Goal: Task Accomplishment & Management: Complete application form

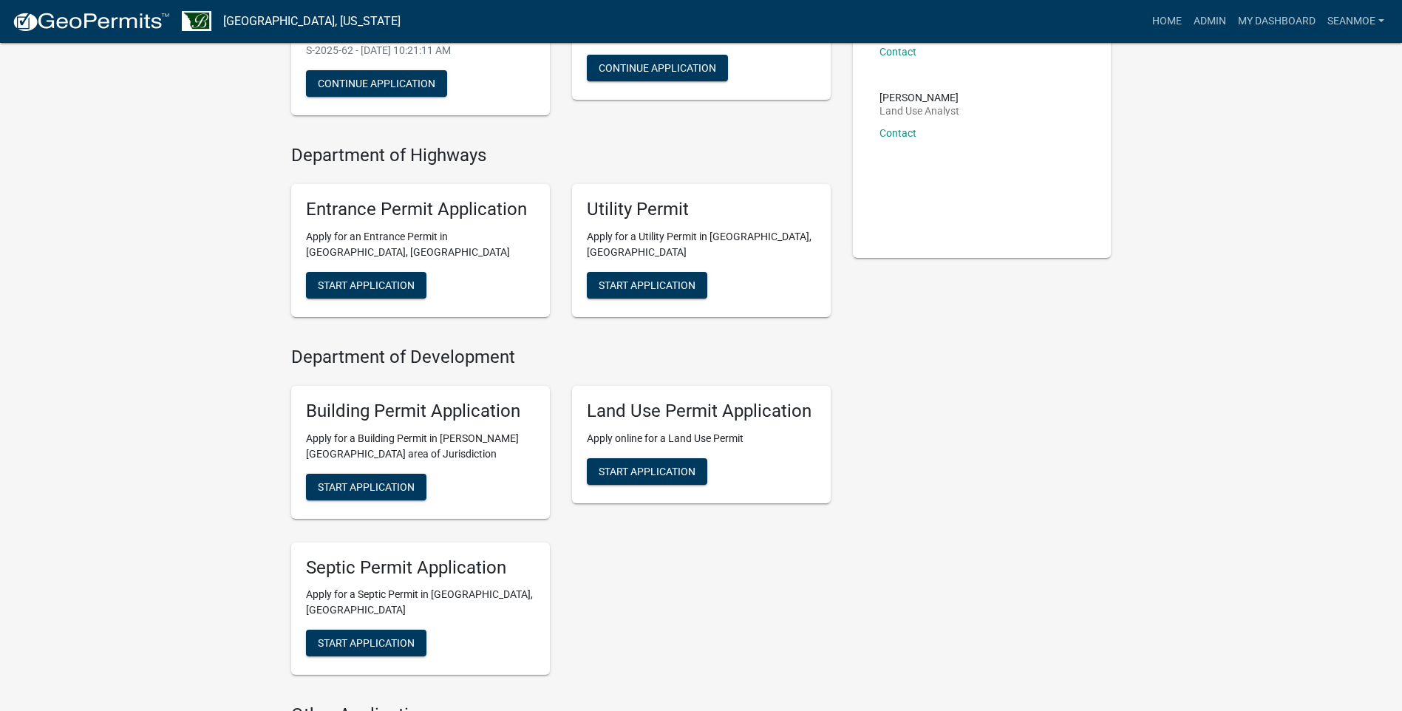
scroll to position [370, 0]
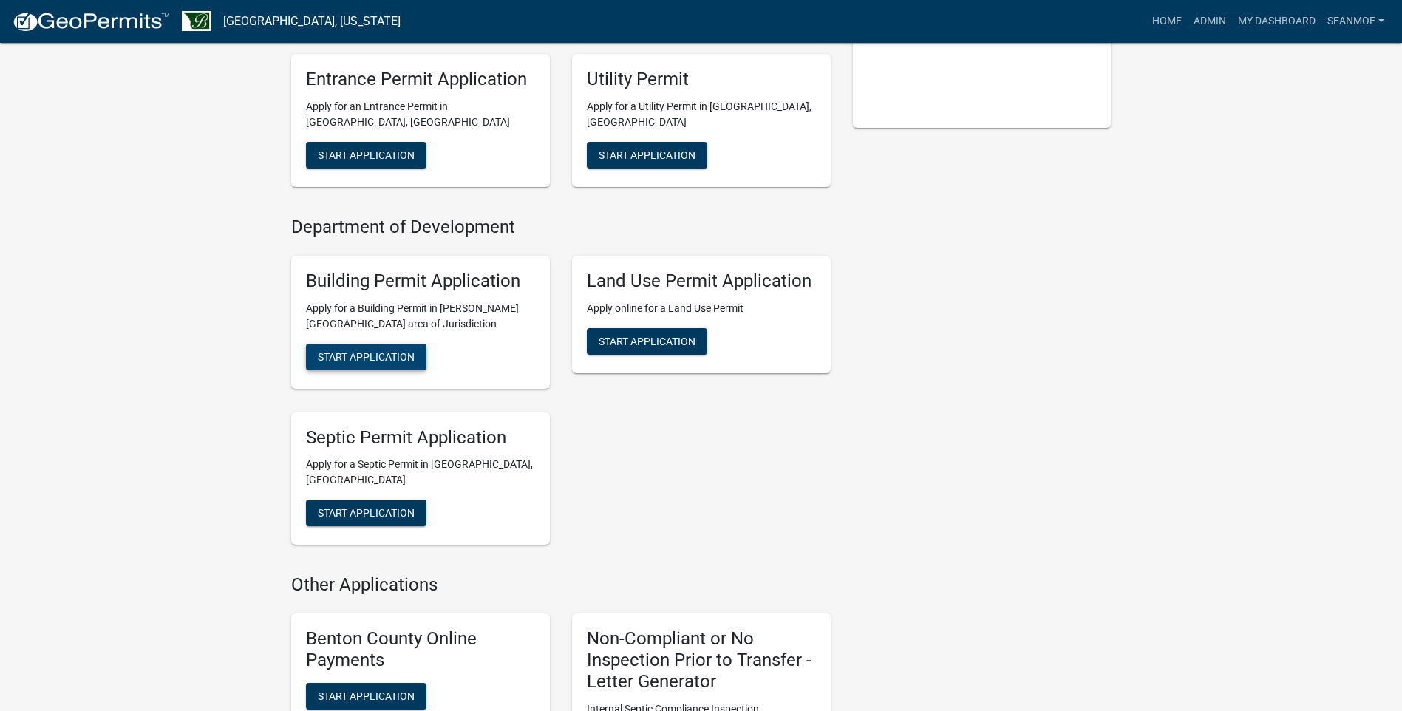
click at [387, 352] on span "Start Application" at bounding box center [366, 356] width 97 height 12
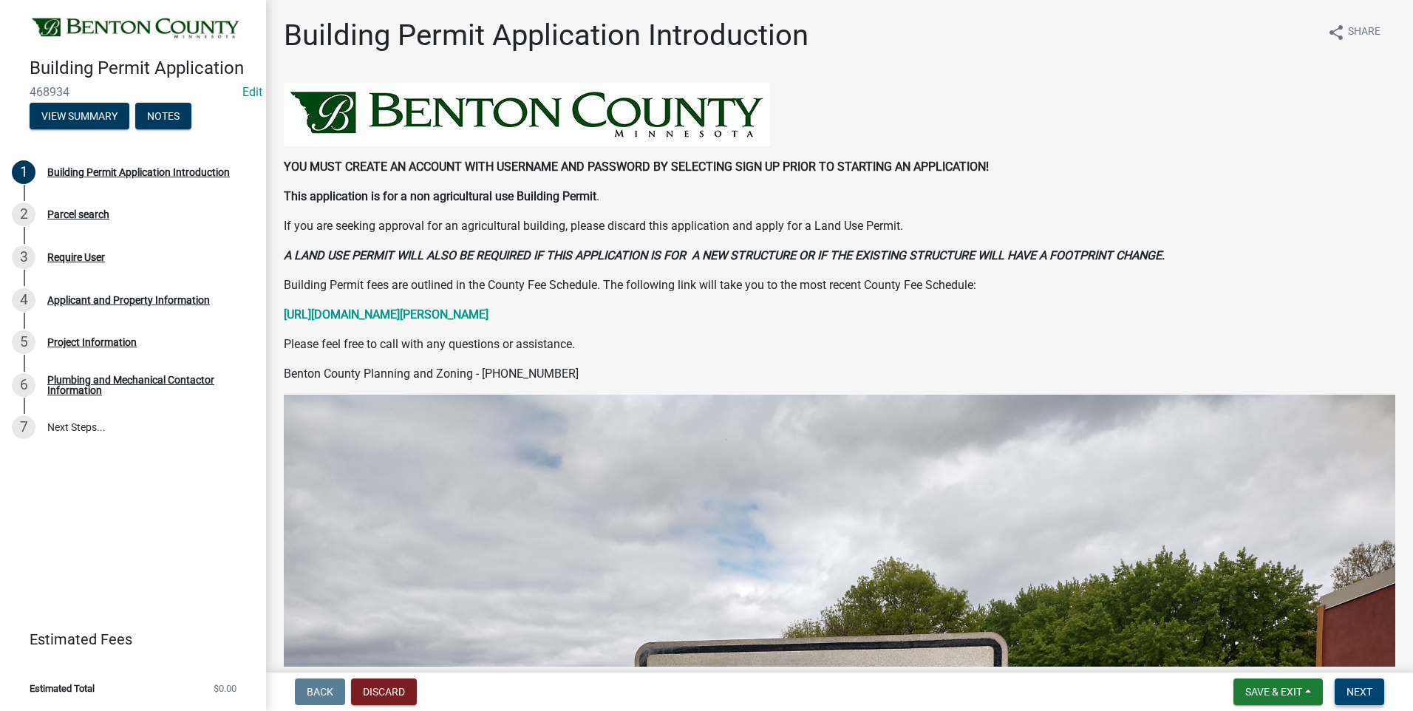
click at [1362, 693] on span "Next" at bounding box center [1360, 692] width 26 height 12
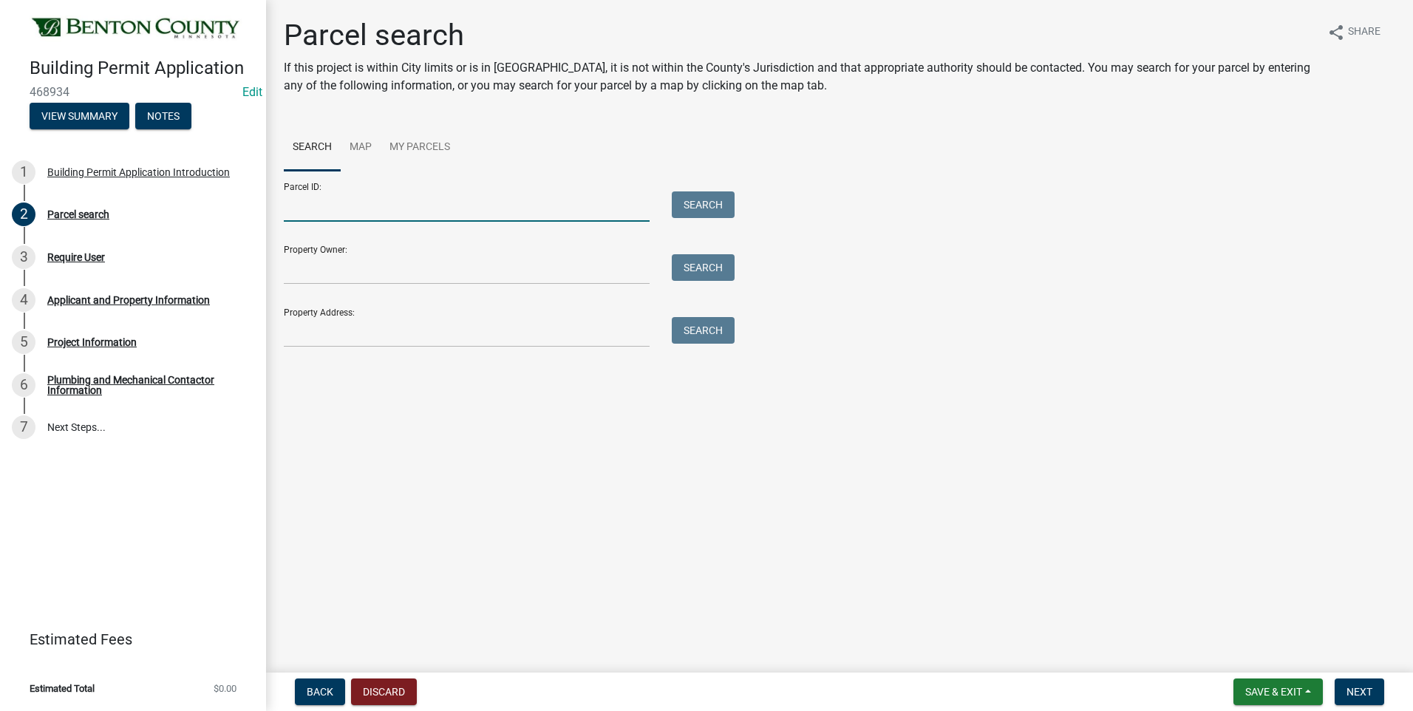
click at [342, 207] on input "Parcel ID:" at bounding box center [467, 206] width 366 height 30
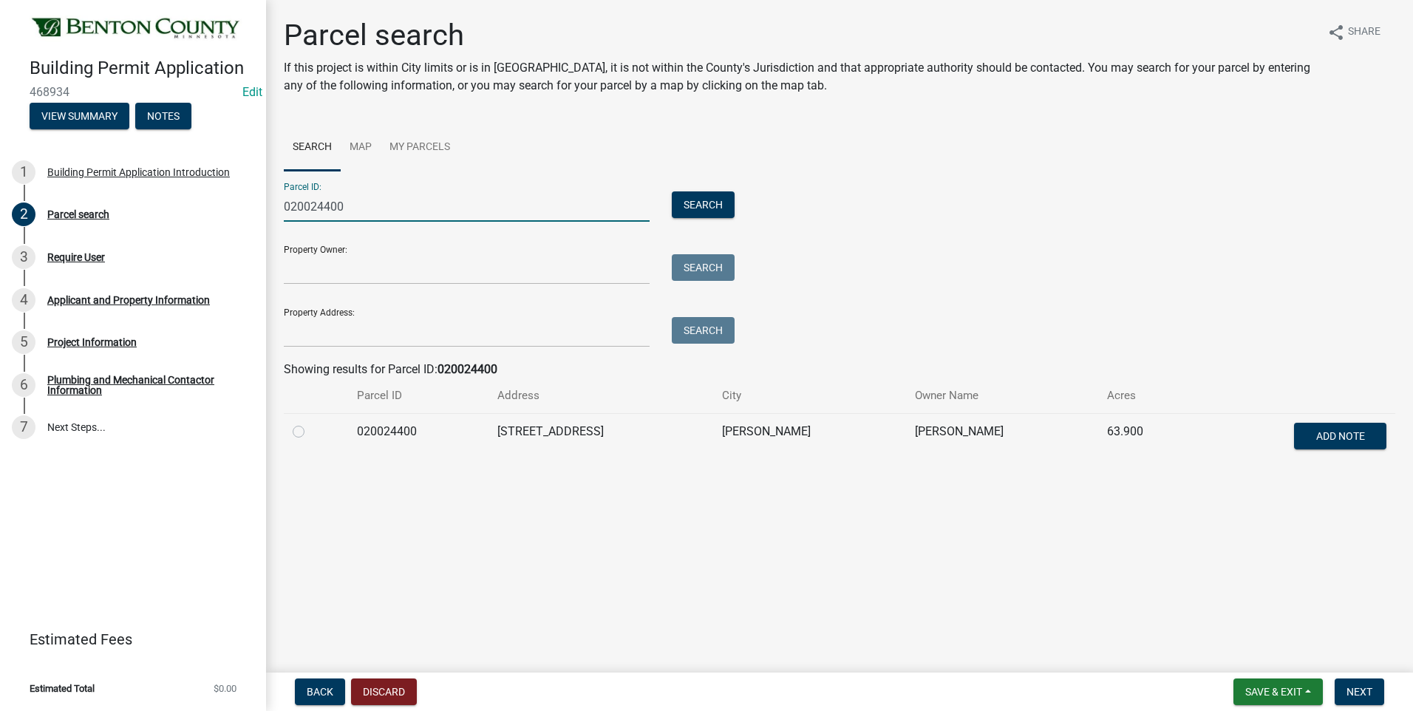
type input "020024400"
click at [310, 423] on label at bounding box center [310, 423] width 0 height 0
click at [310, 431] on input "radio" at bounding box center [315, 428] width 10 height 10
radio input "true"
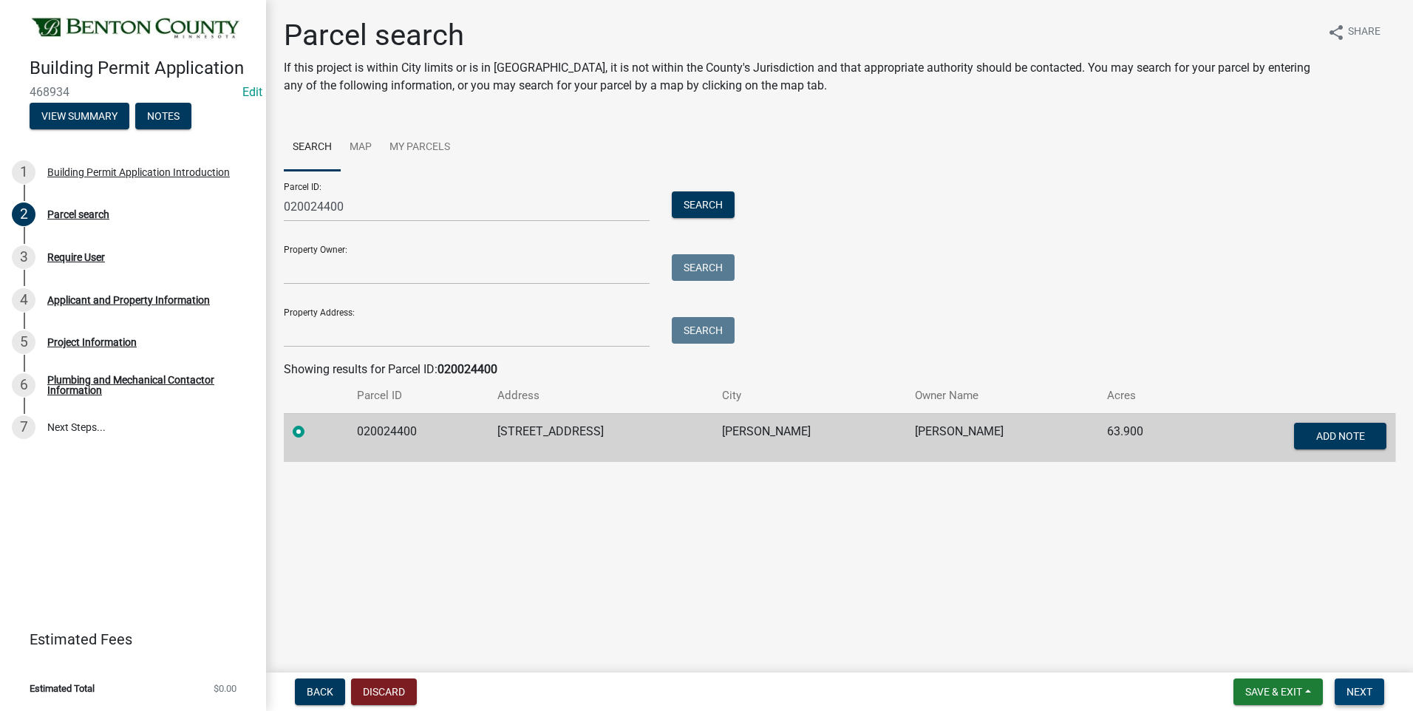
click at [1361, 687] on span "Next" at bounding box center [1360, 692] width 26 height 12
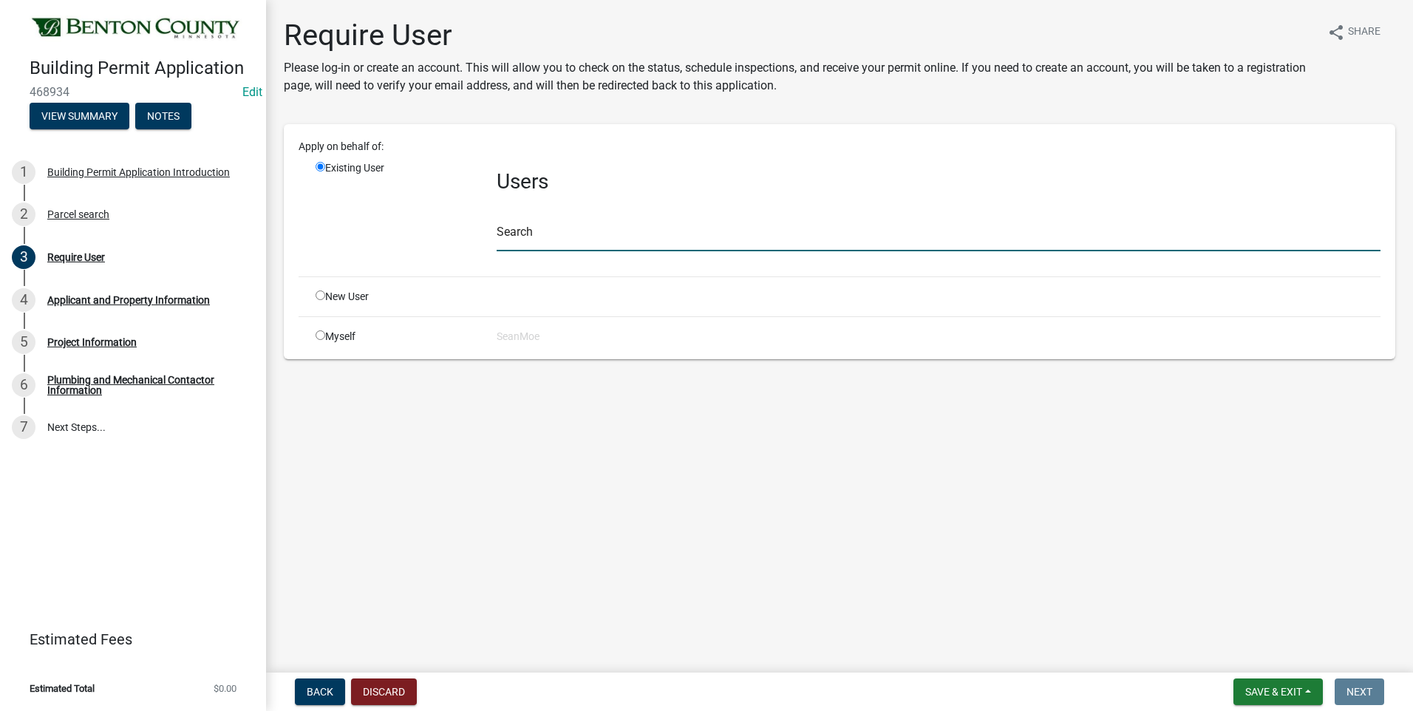
click at [545, 235] on input "text" at bounding box center [939, 236] width 884 height 30
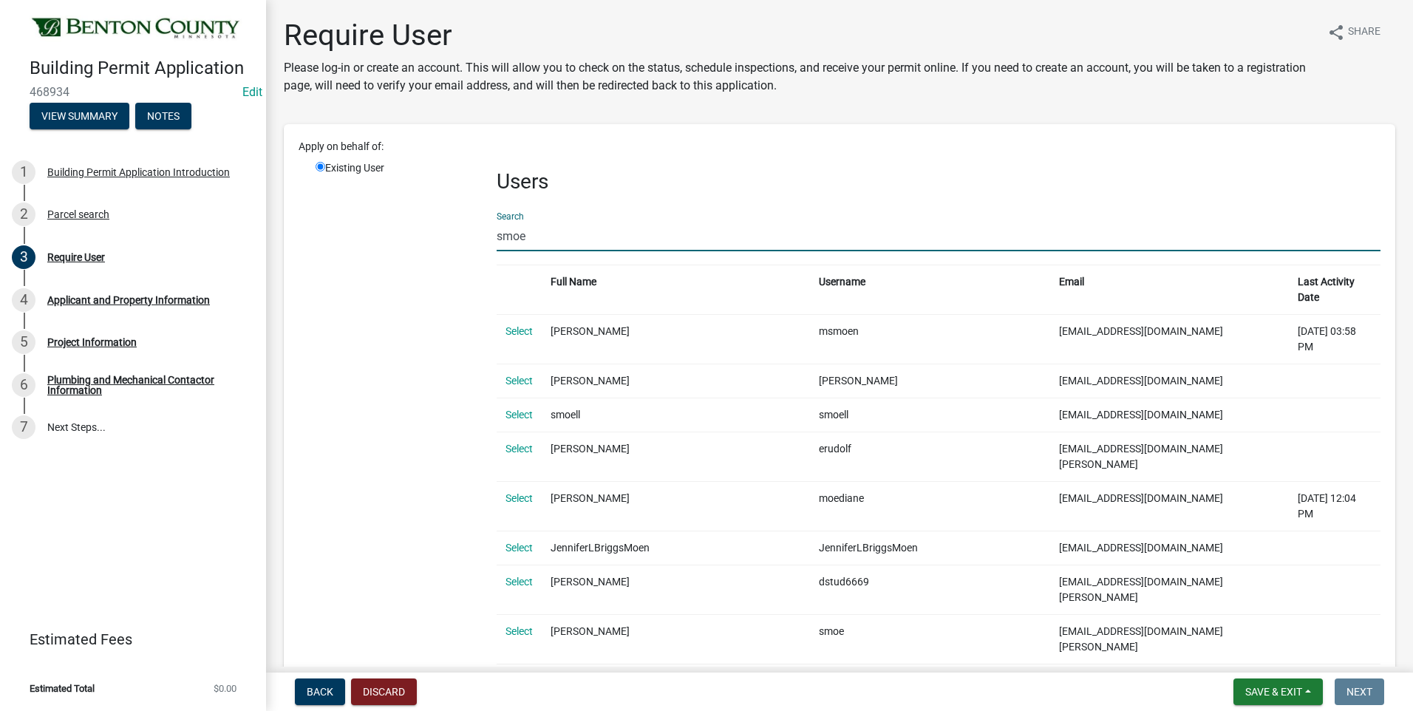
type input "smoe"
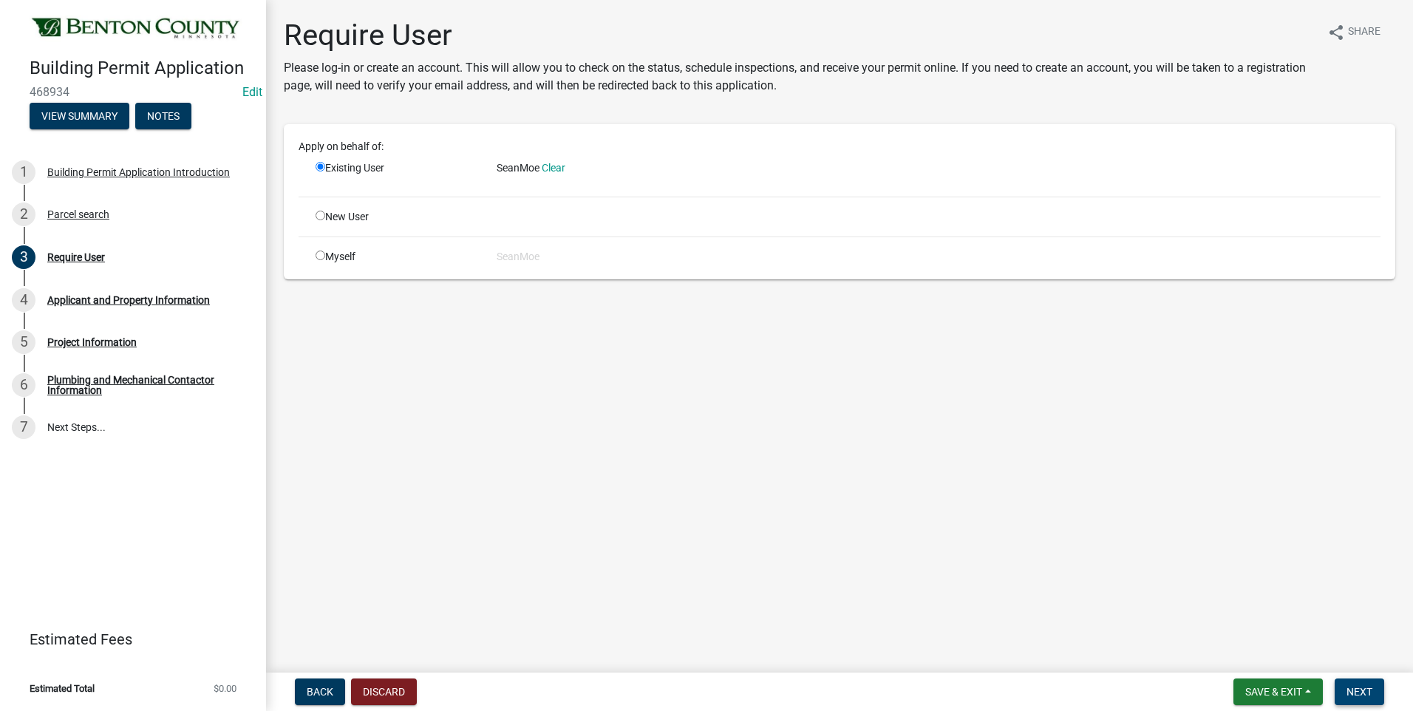
click at [1362, 691] on span "Next" at bounding box center [1360, 692] width 26 height 12
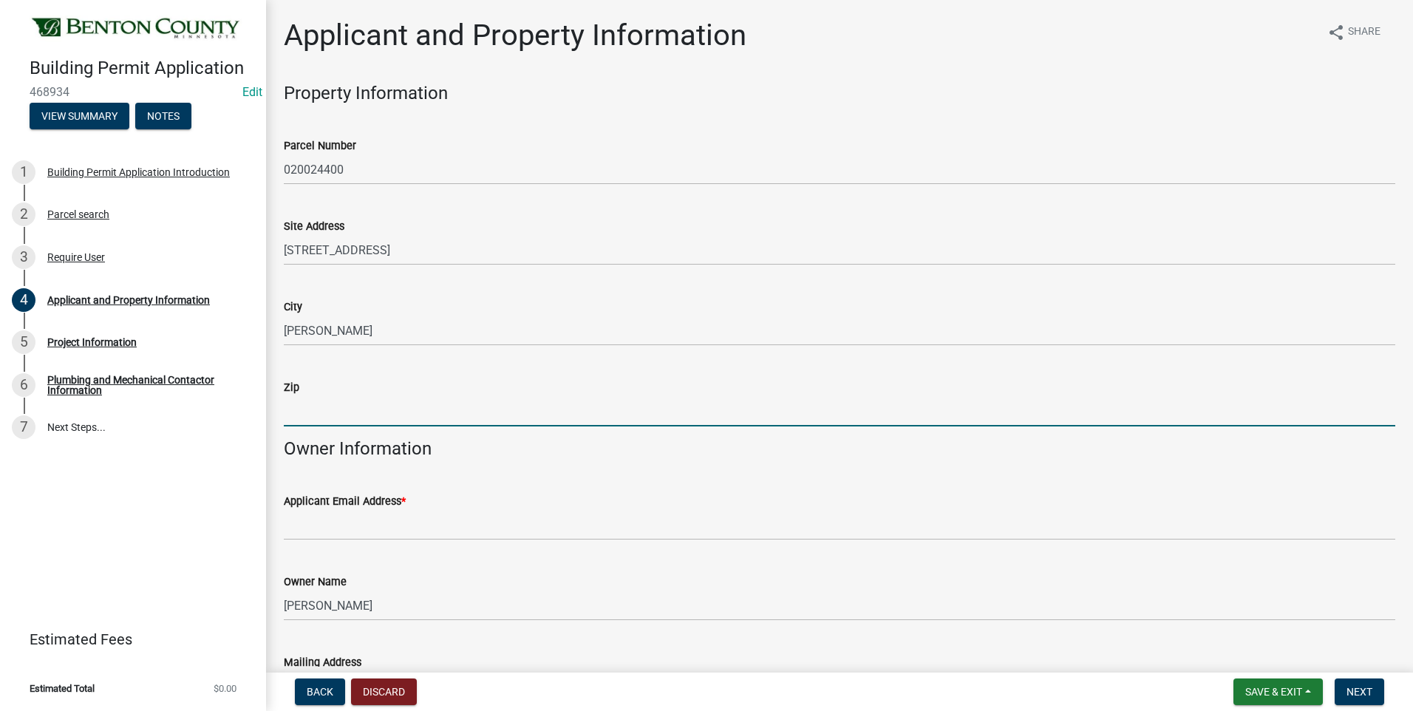
click at [338, 406] on input "Zip" at bounding box center [840, 411] width 1112 height 30
type input "F"
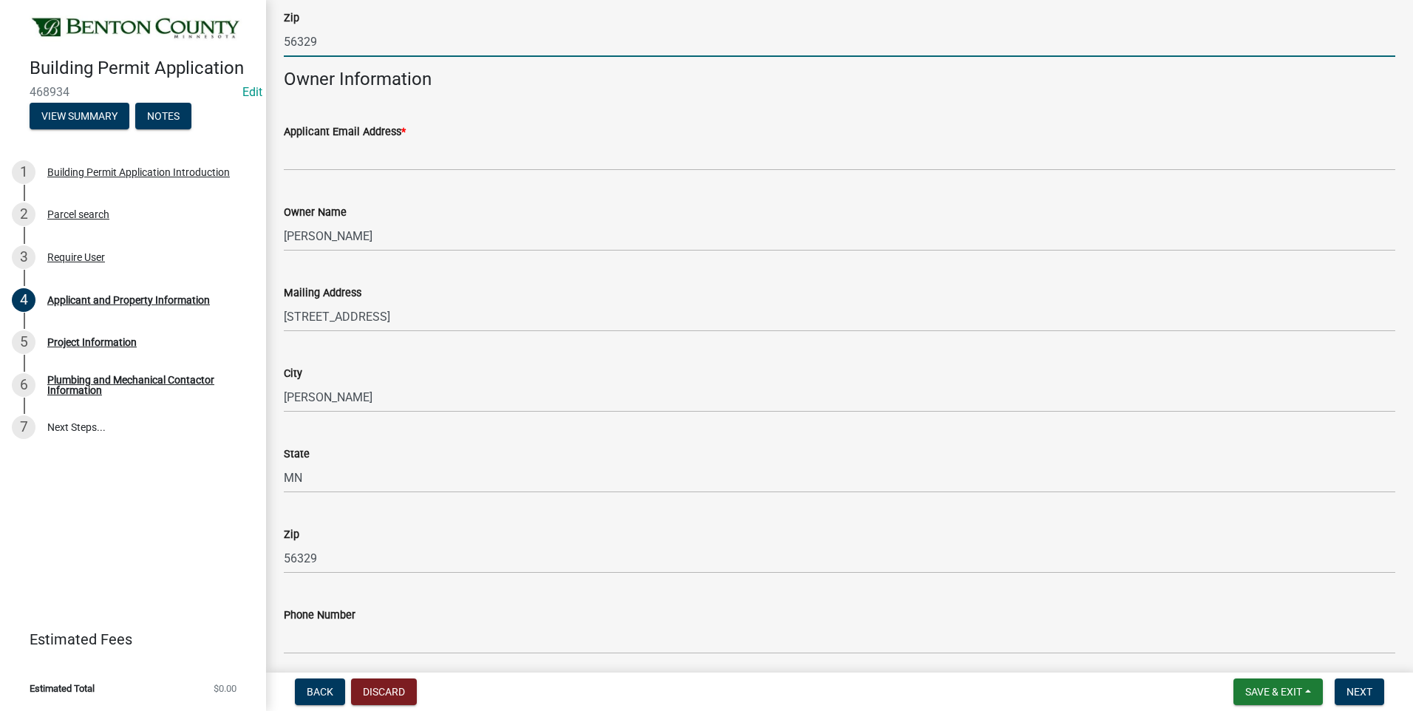
scroll to position [296, 0]
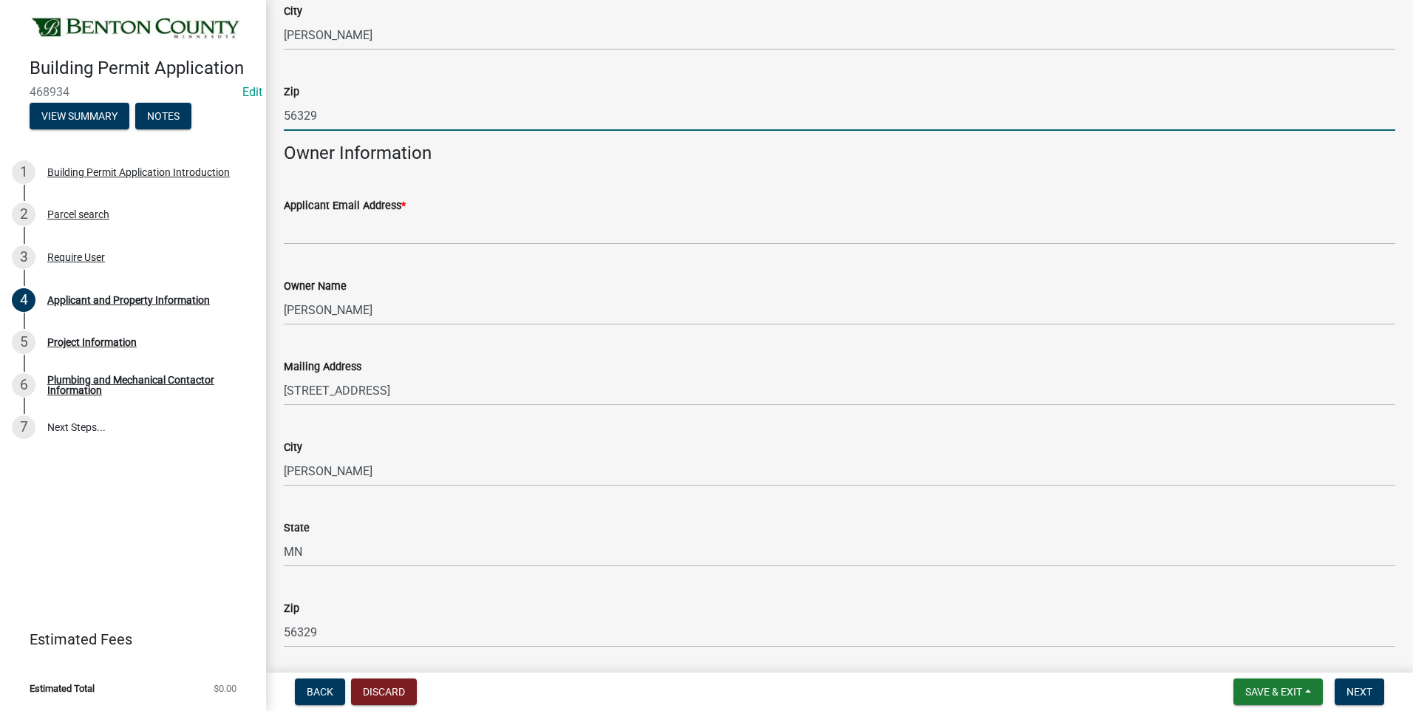
type input "56329"
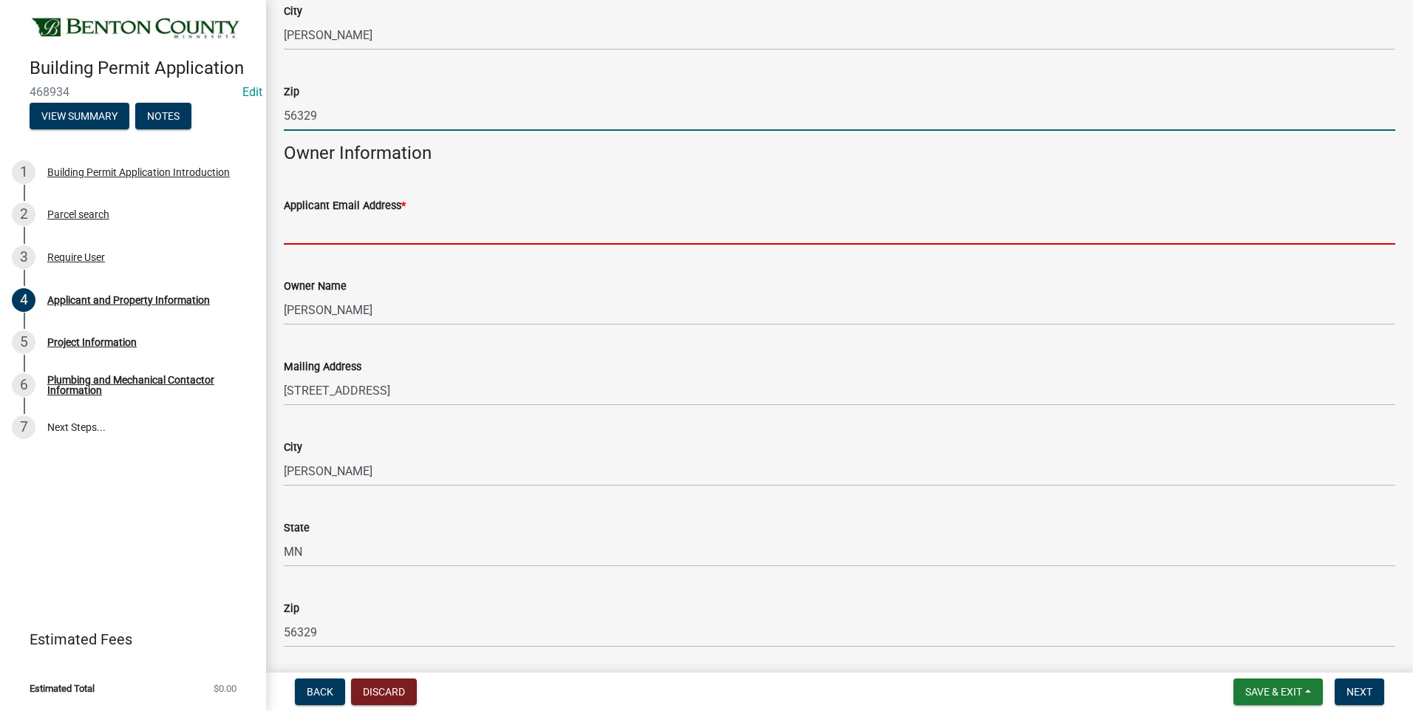
click at [399, 233] on input "Applicant Email Address *" at bounding box center [840, 229] width 1112 height 30
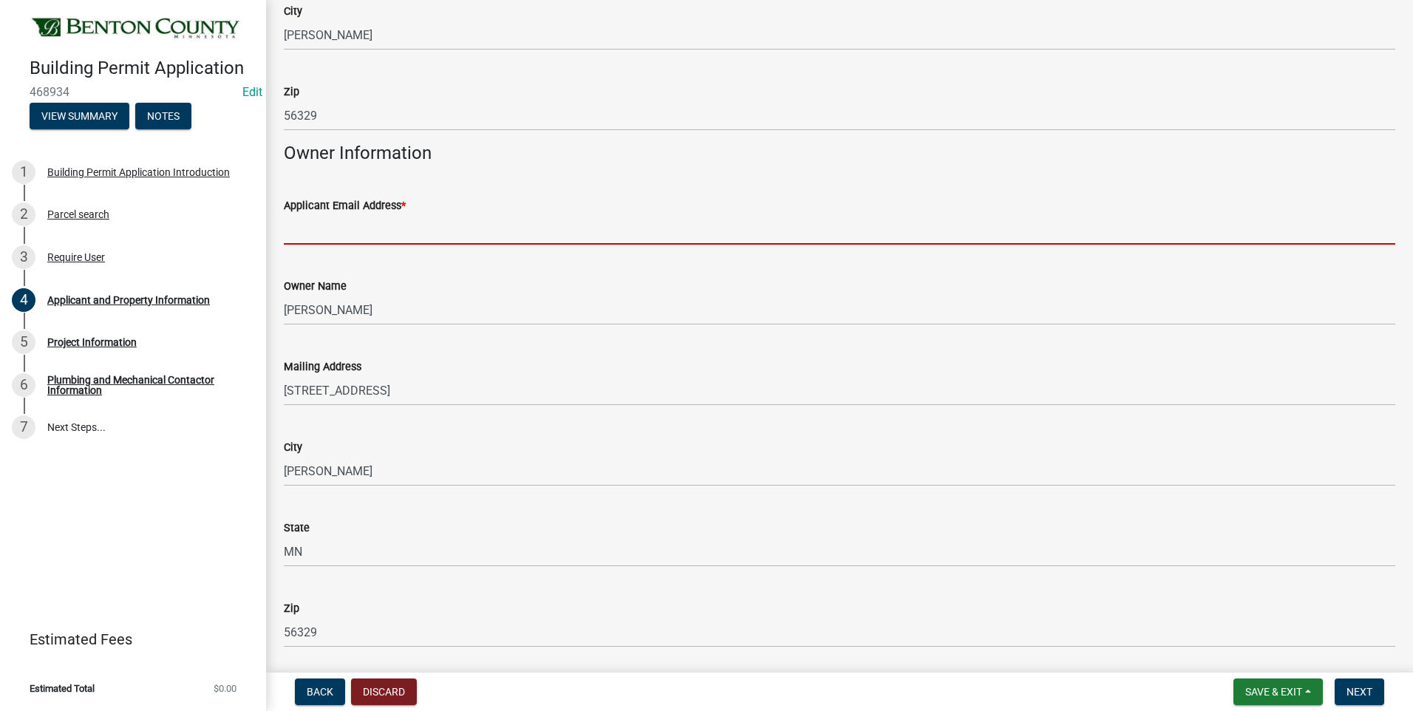
type input "A"
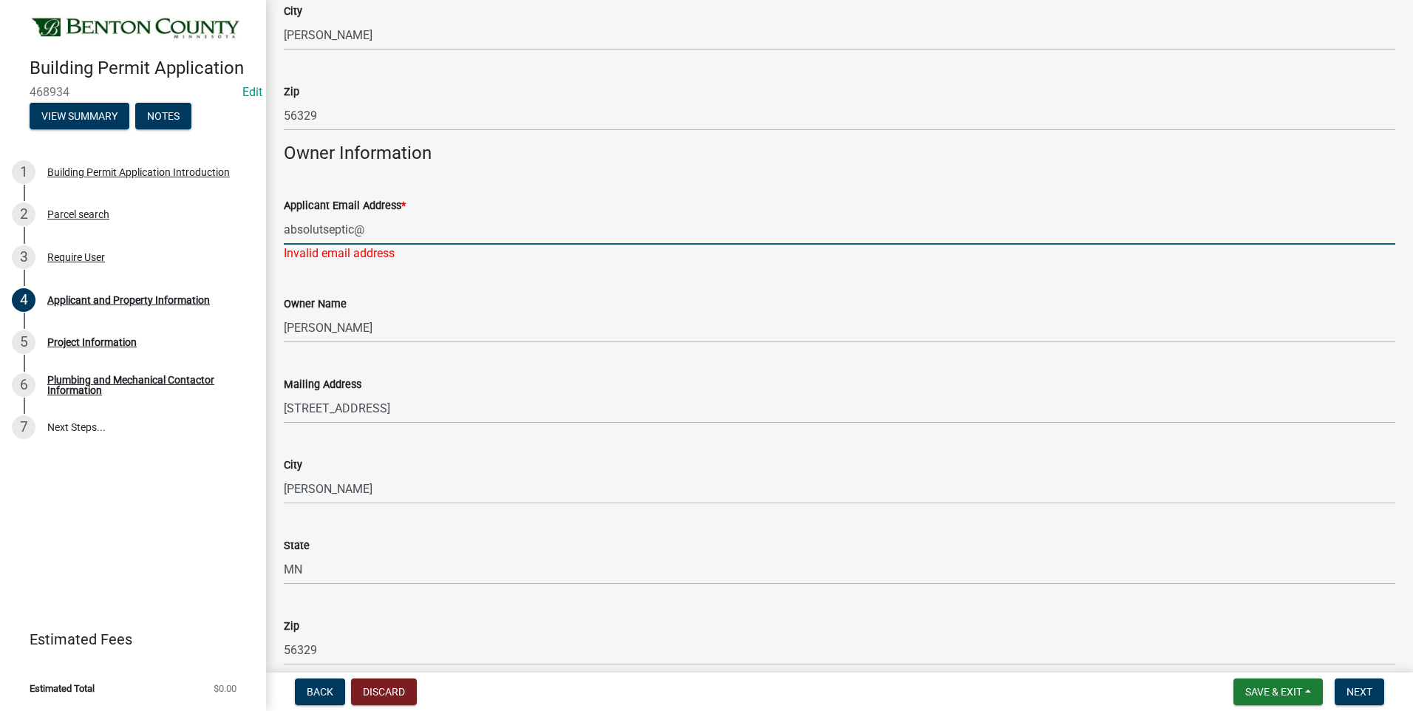
click at [398, 225] on input "absolutseptic@" at bounding box center [840, 229] width 1112 height 30
click at [374, 228] on input "absoluteseptic@" at bounding box center [840, 229] width 1112 height 30
type input "[EMAIL_ADDRESS][DOMAIN_NAME]"
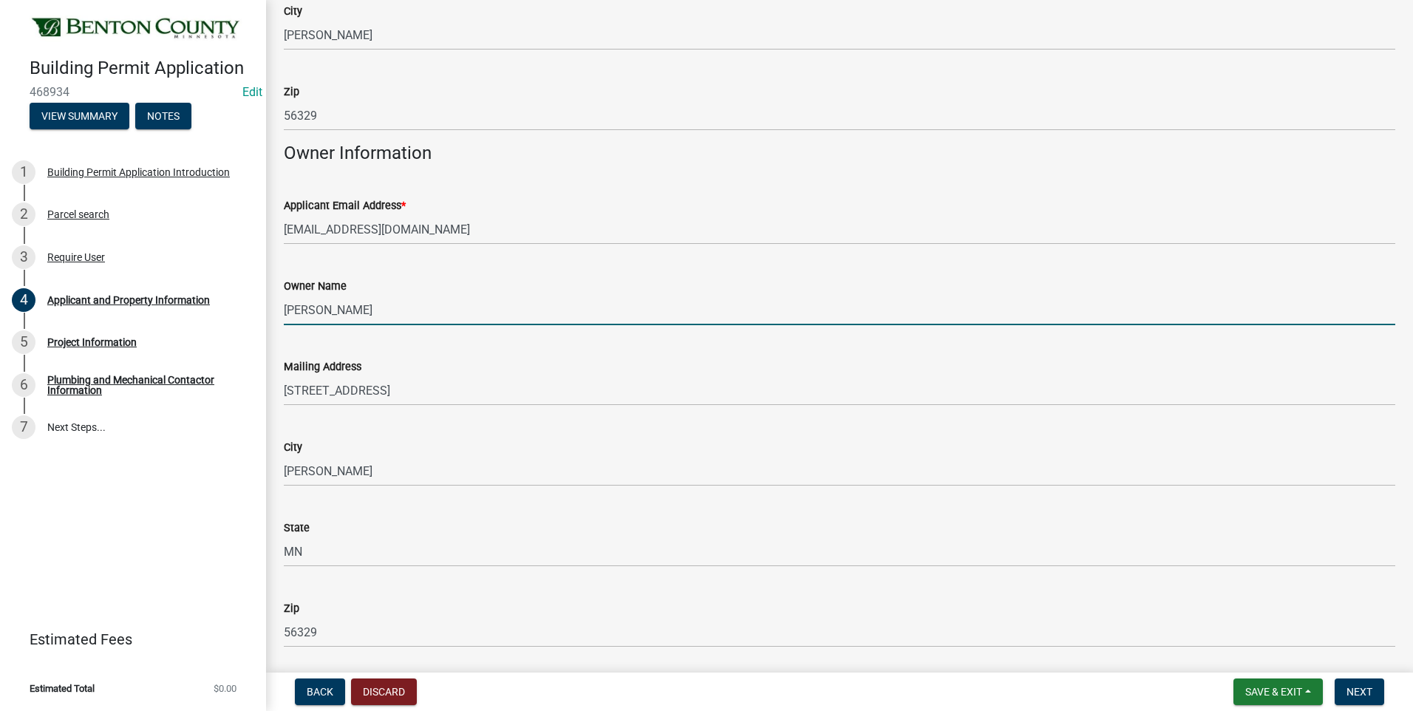
click at [449, 329] on wm-data-entity-input "Owner Name [PERSON_NAME]" at bounding box center [840, 297] width 1112 height 81
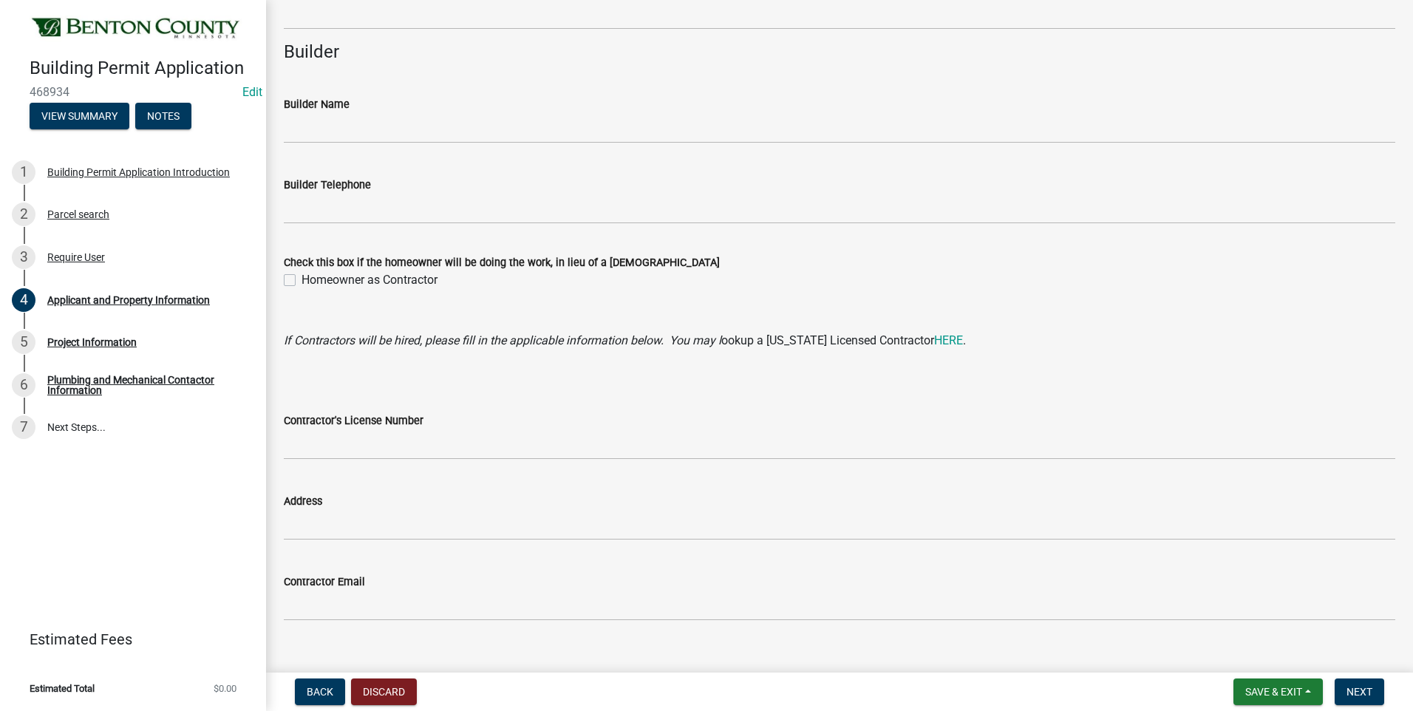
scroll to position [1292, 0]
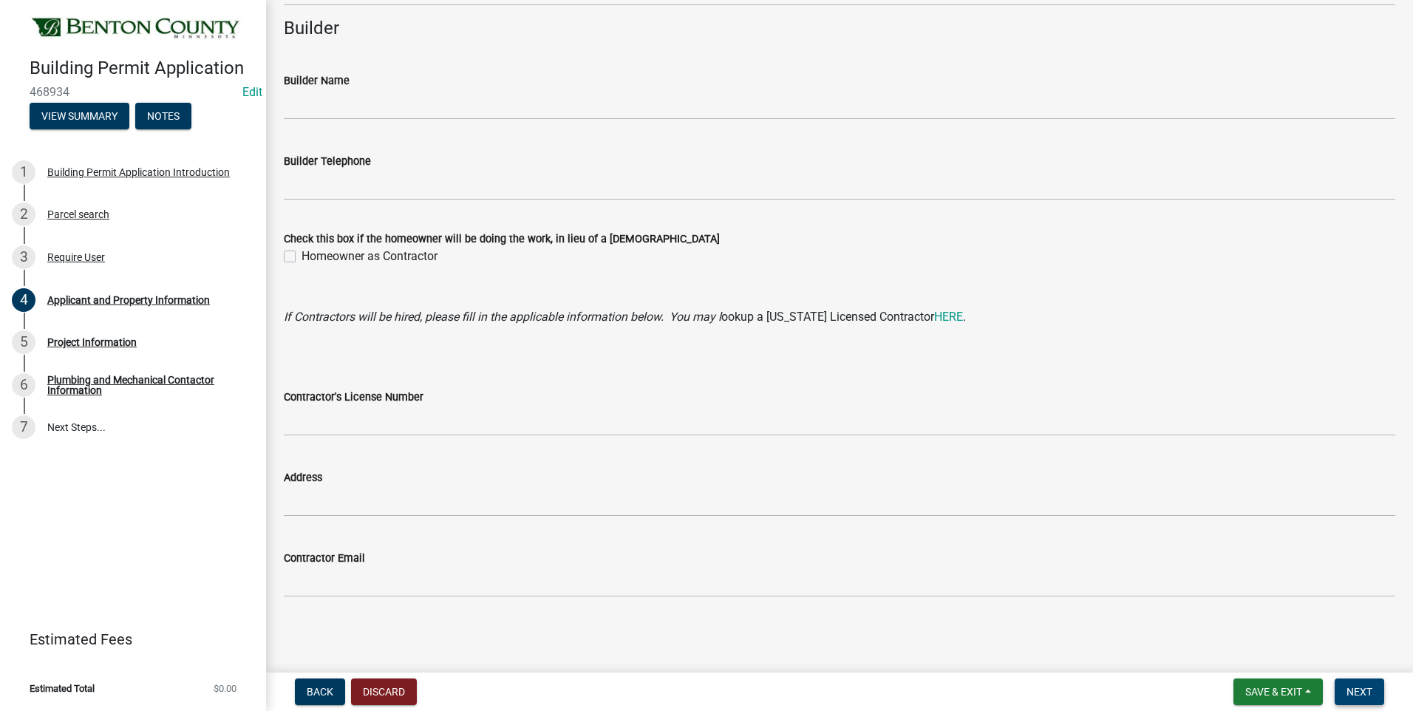
click at [1362, 689] on span "Next" at bounding box center [1360, 692] width 26 height 12
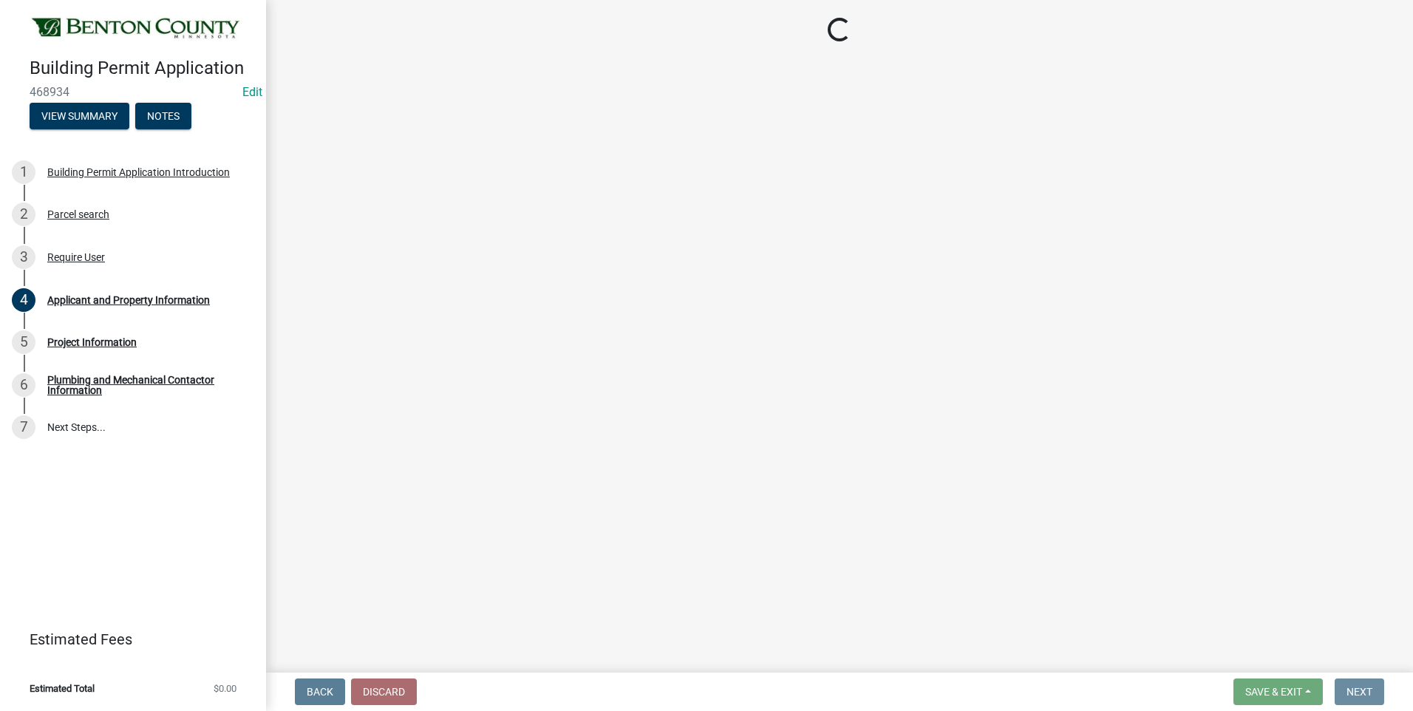
scroll to position [0, 0]
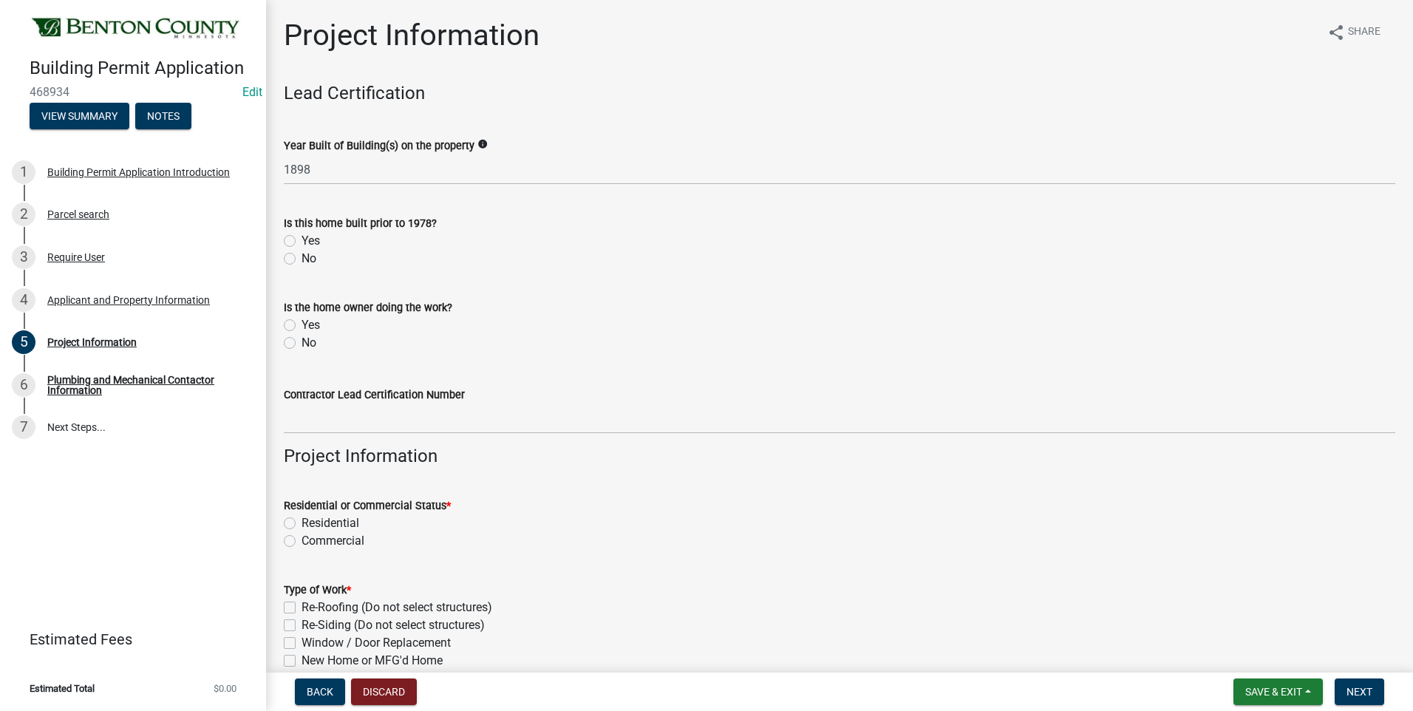
click at [302, 259] on label "No" at bounding box center [309, 259] width 15 height 18
click at [302, 259] on input "No" at bounding box center [307, 255] width 10 height 10
radio input "true"
click at [302, 344] on label "No" at bounding box center [309, 343] width 15 height 18
click at [302, 344] on input "No" at bounding box center [307, 339] width 10 height 10
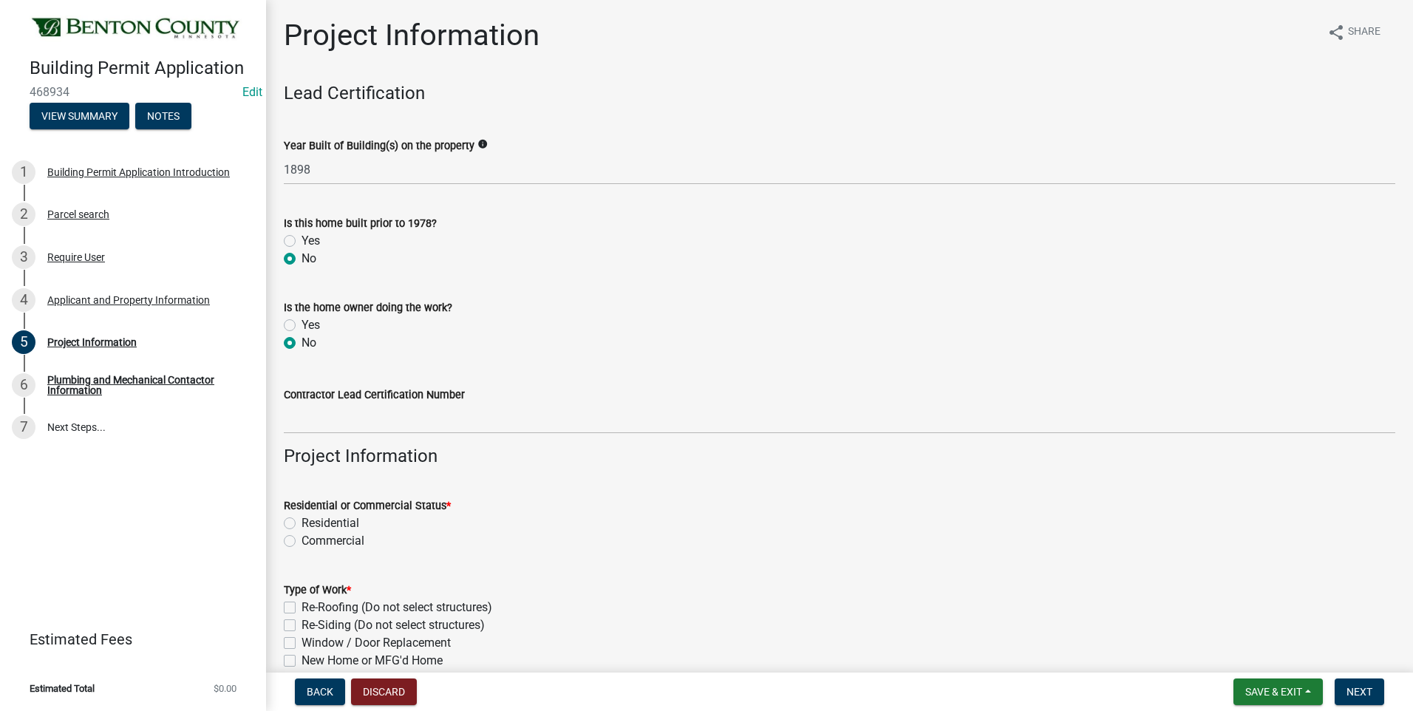
radio input "true"
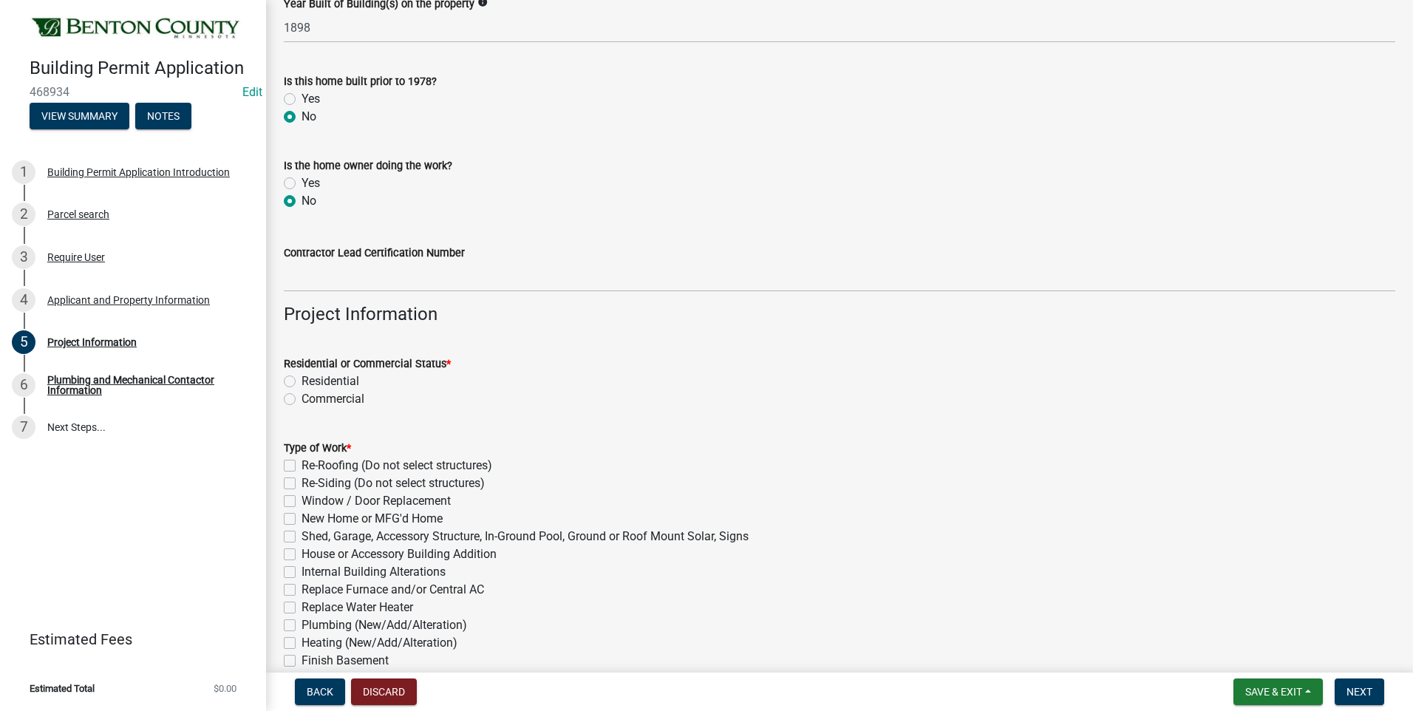
scroll to position [148, 0]
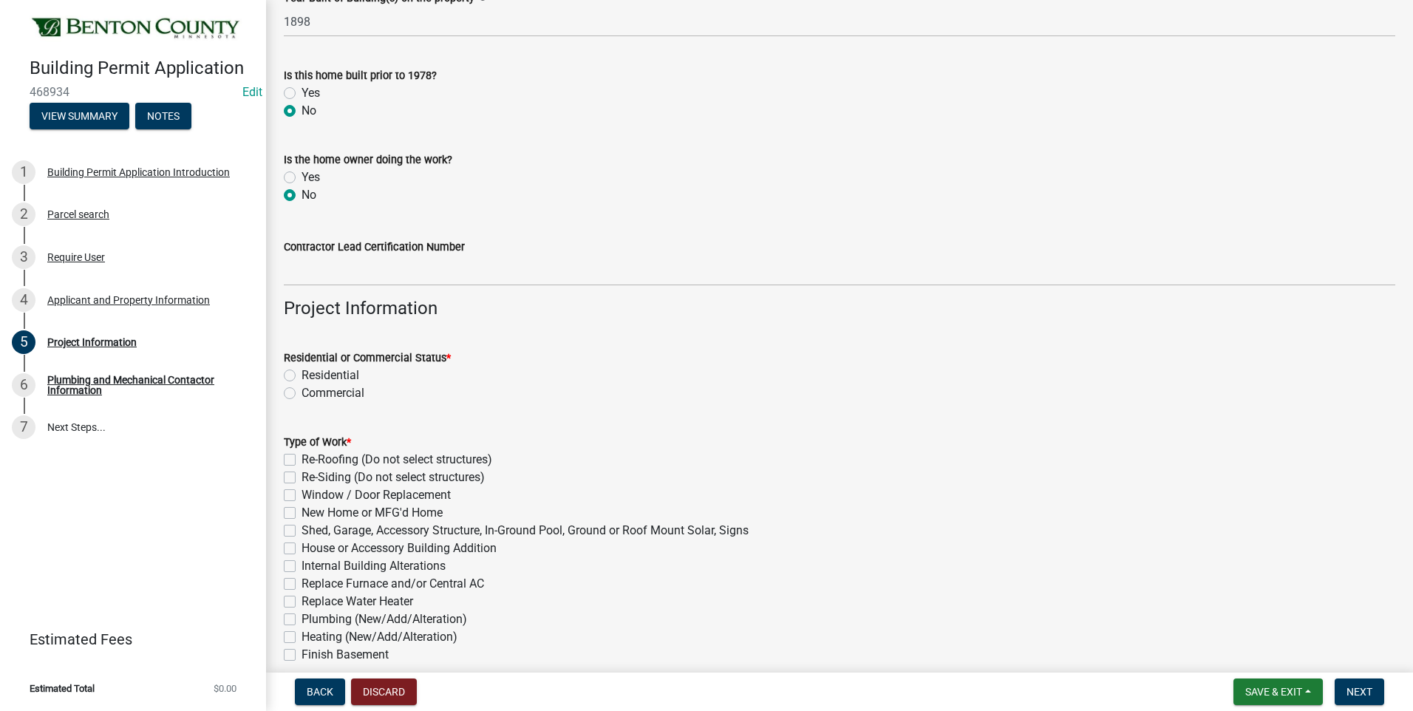
click at [302, 374] on label "Residential" at bounding box center [331, 376] width 58 height 18
click at [302, 374] on input "Residential" at bounding box center [307, 372] width 10 height 10
radio input "true"
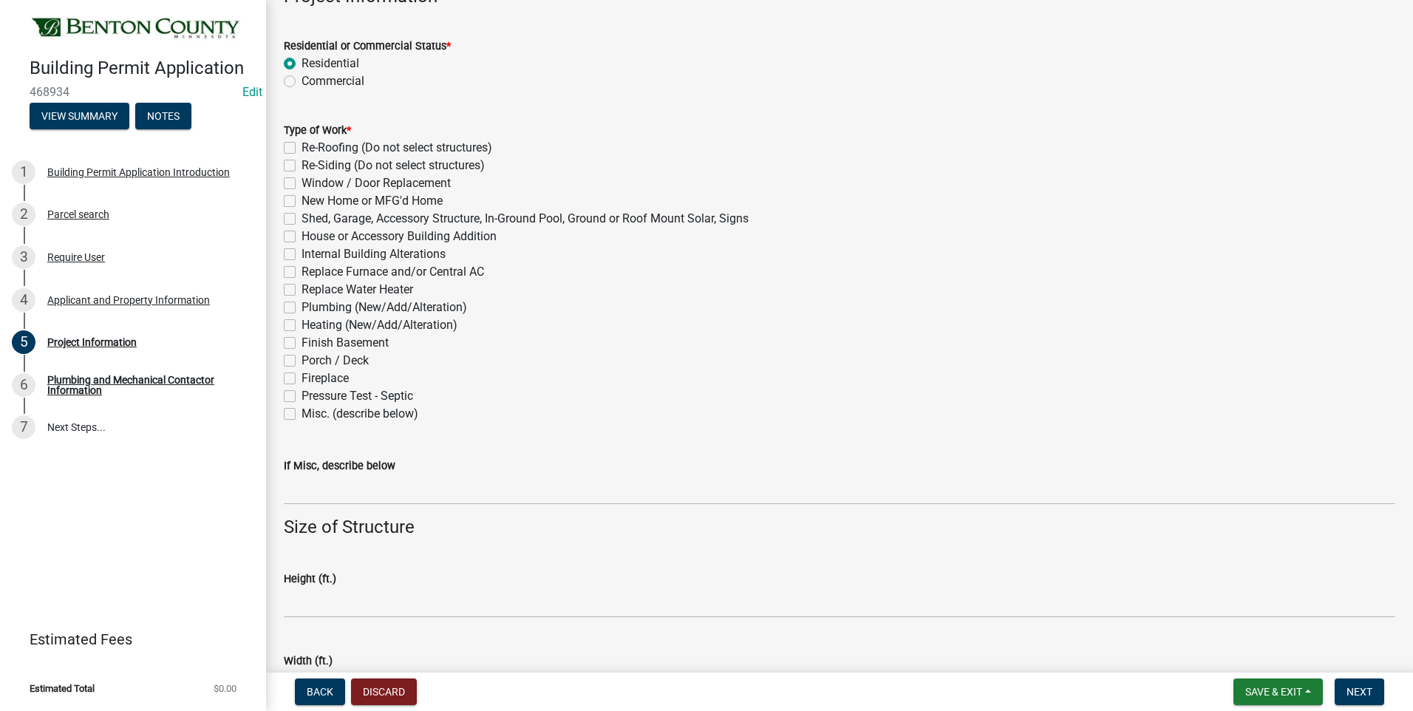
scroll to position [517, 0]
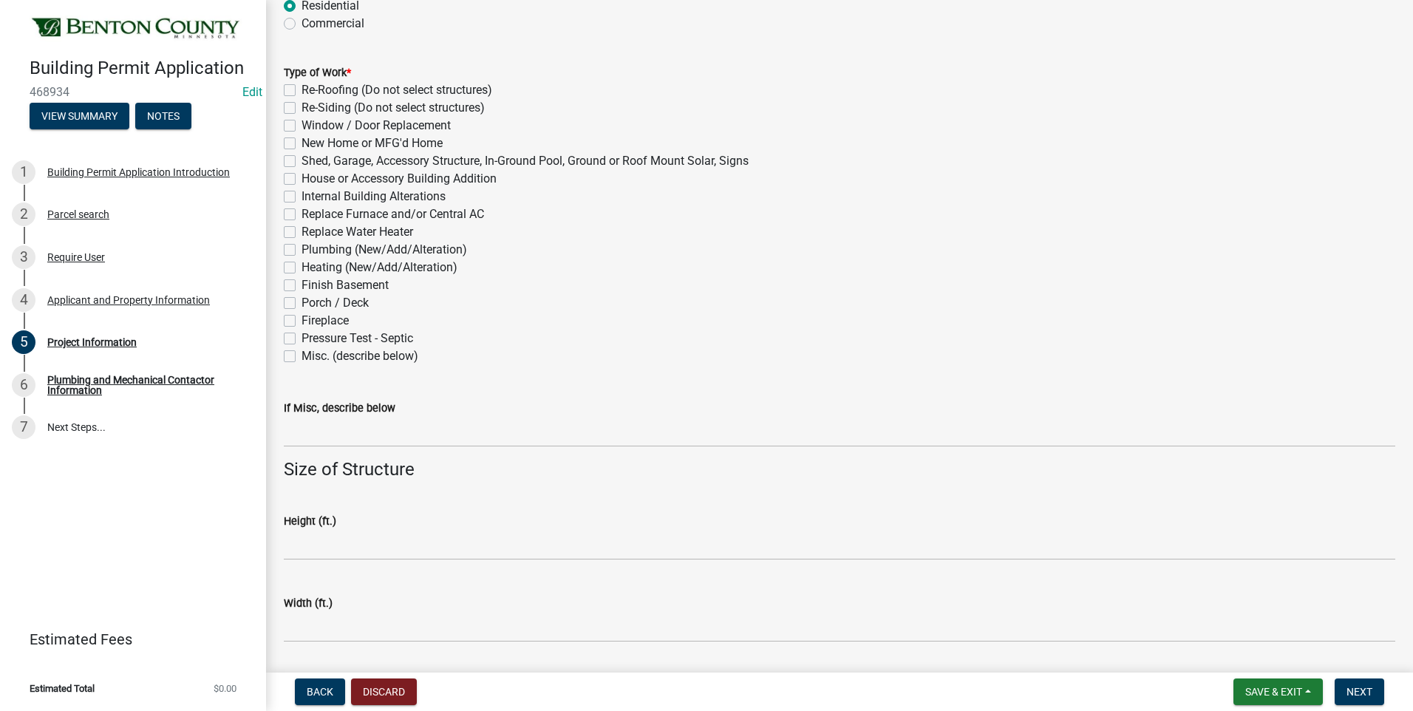
click at [302, 339] on label "Pressure Test - Septic" at bounding box center [358, 339] width 112 height 18
click at [302, 339] on input "Pressure Test - Septic" at bounding box center [307, 335] width 10 height 10
checkbox input "true"
checkbox input "false"
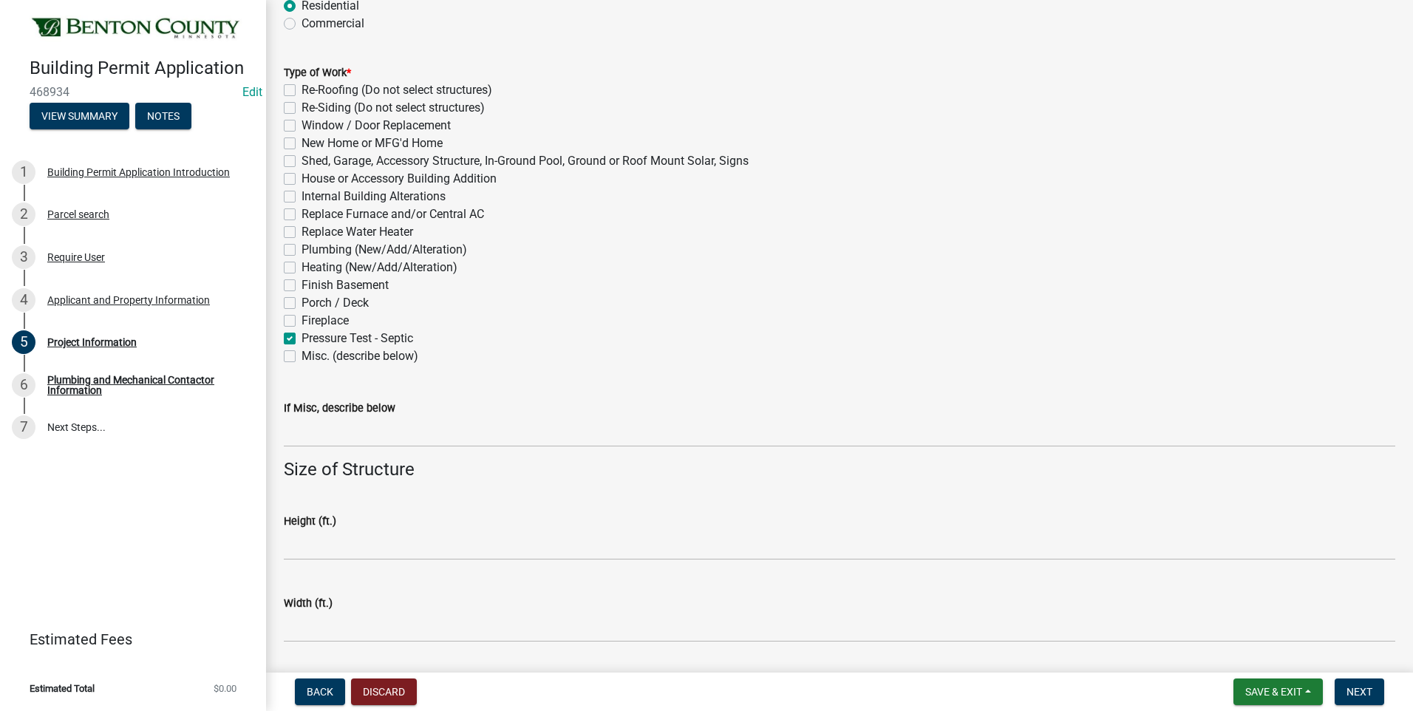
checkbox input "false"
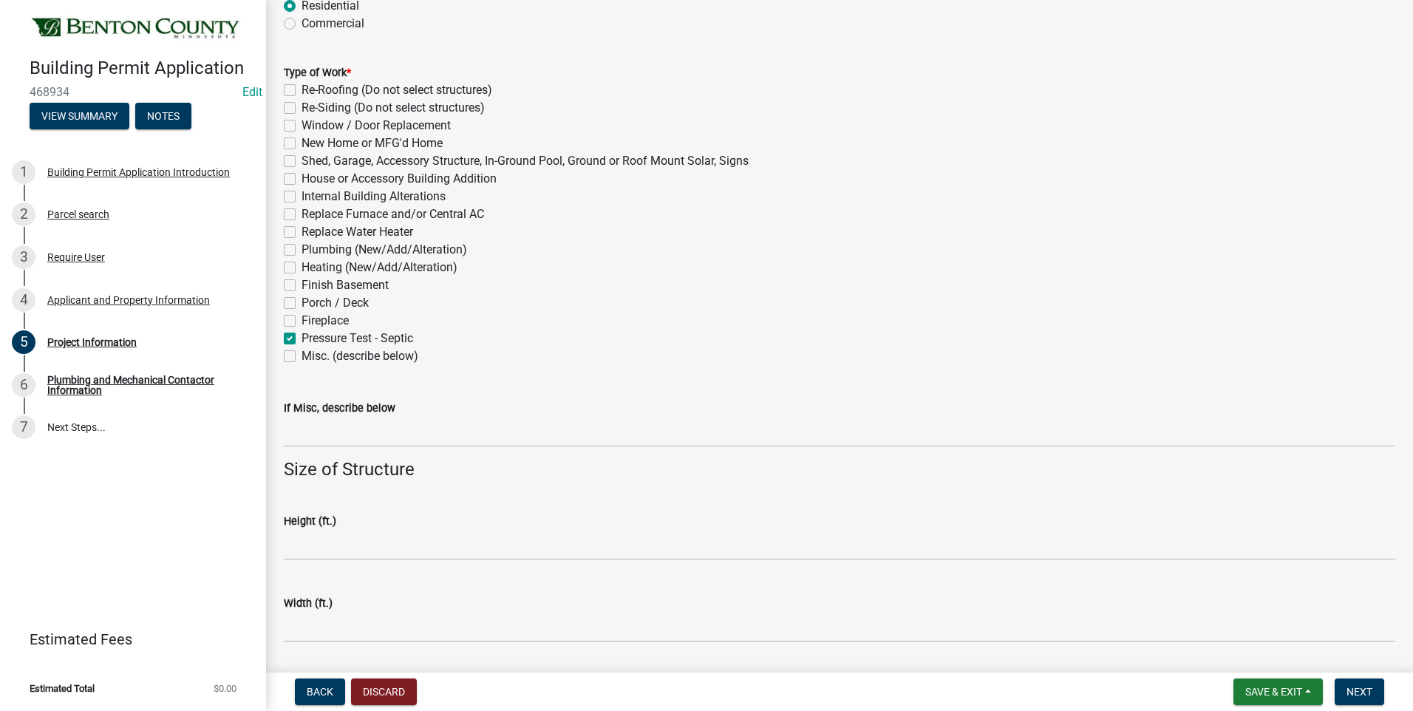
checkbox input "false"
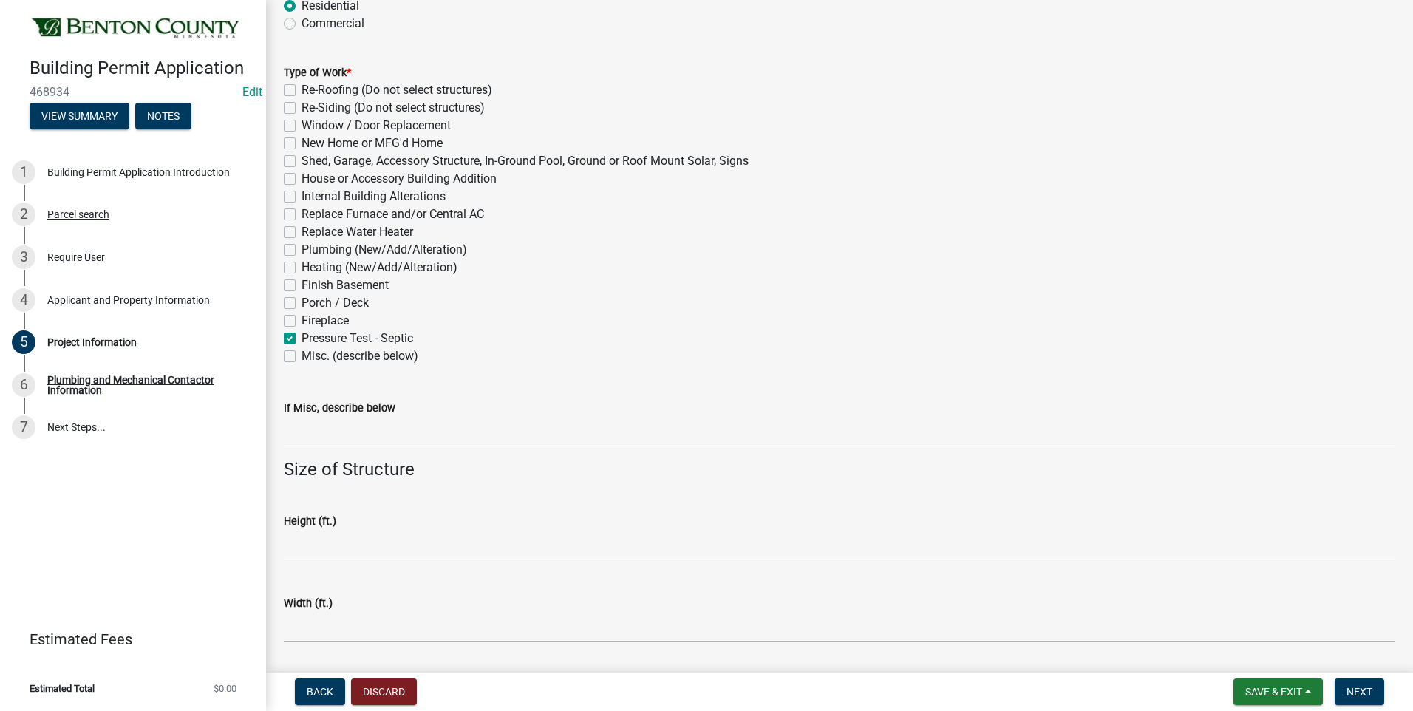
checkbox input "false"
checkbox input "true"
checkbox input "false"
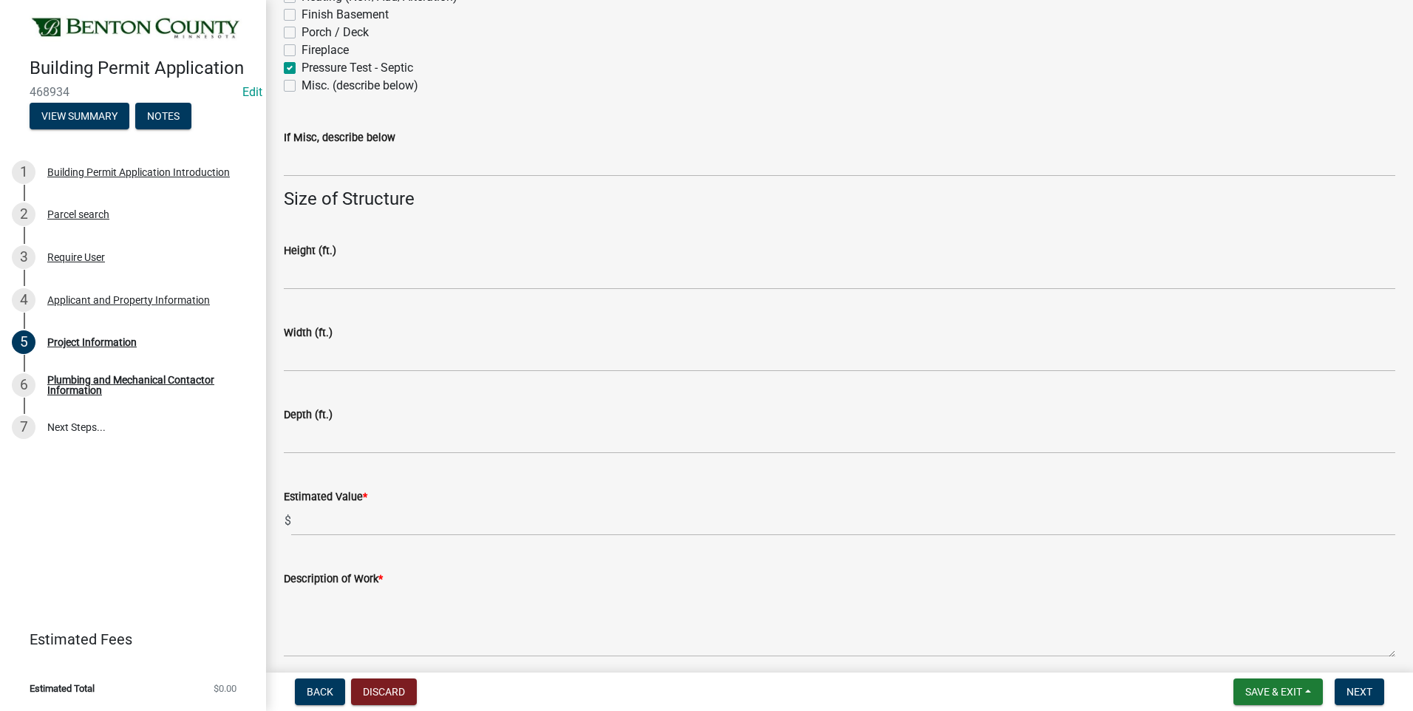
scroll to position [848, 0]
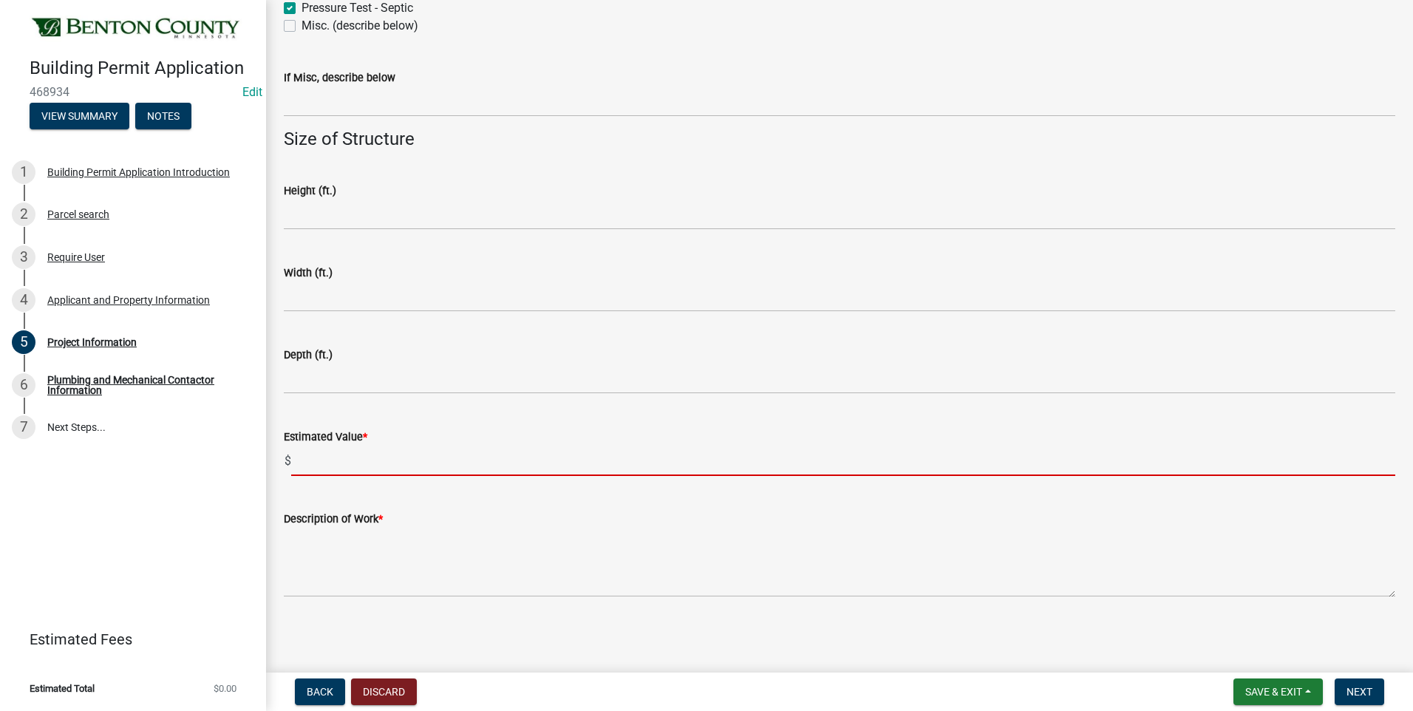
click at [351, 467] on input "text" at bounding box center [843, 461] width 1104 height 30
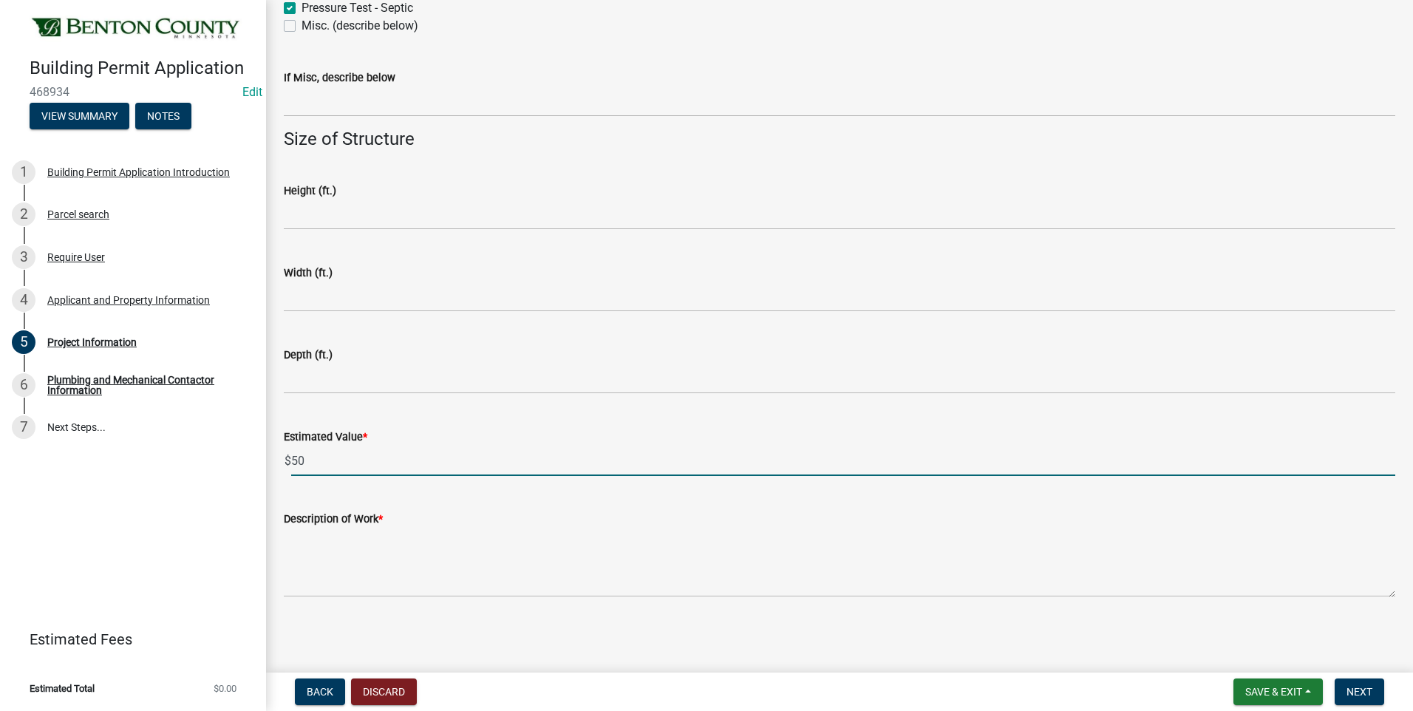
type input "50"
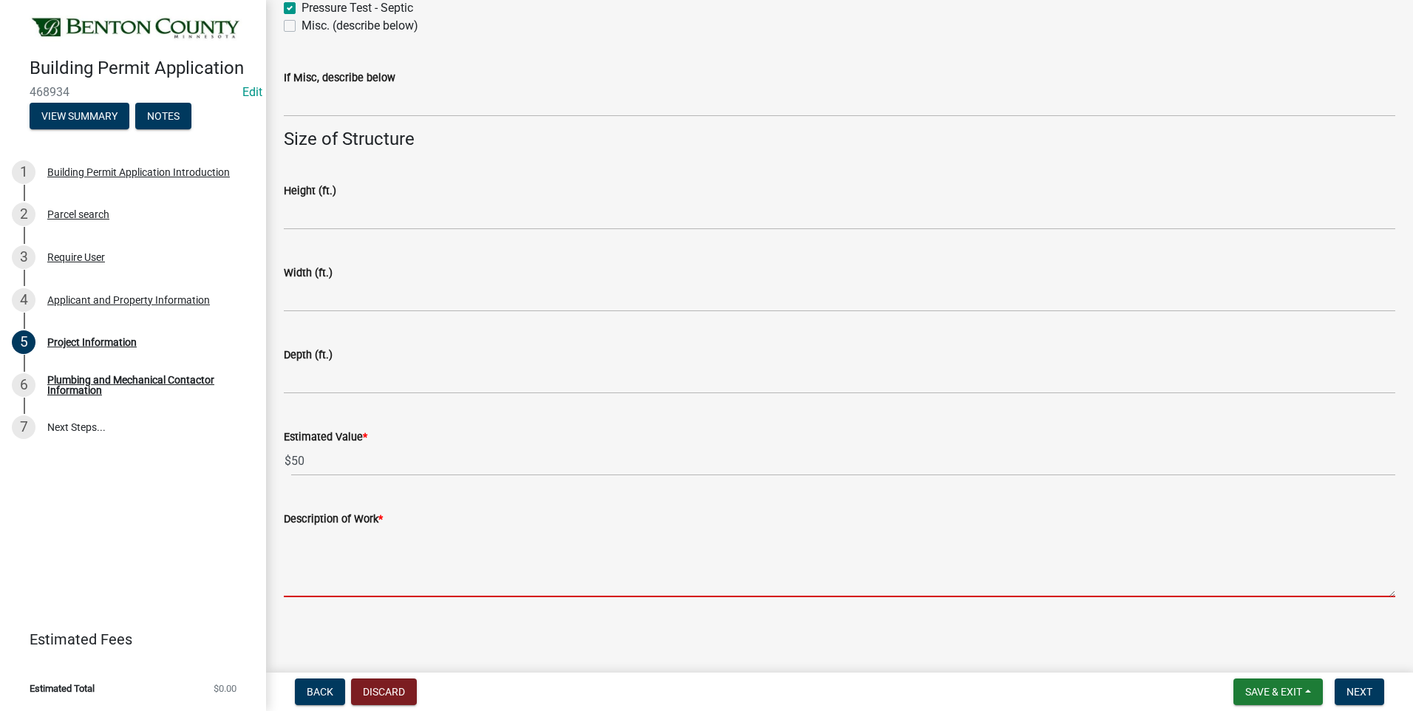
click at [366, 541] on textarea "Description of Work *" at bounding box center [840, 562] width 1112 height 69
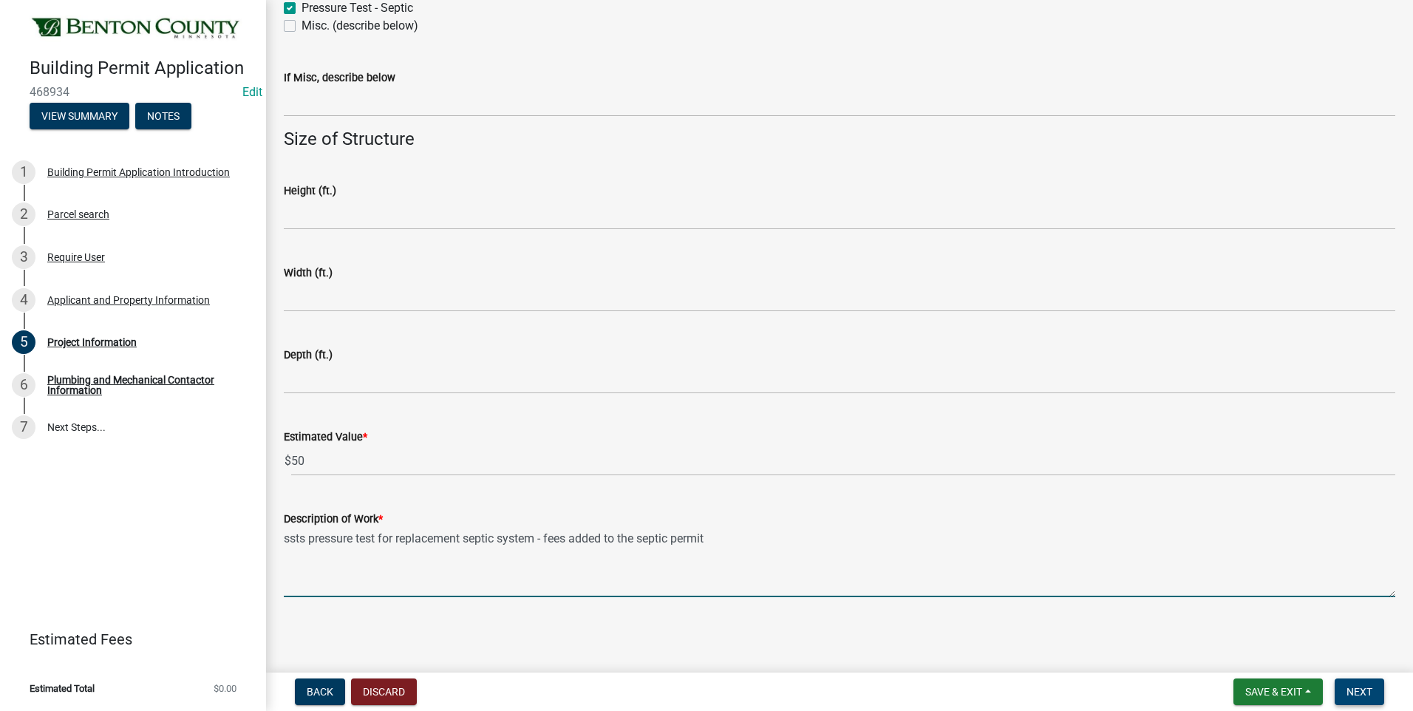
type textarea "ssts pressure test for replacement septic system - fees added to the septic per…"
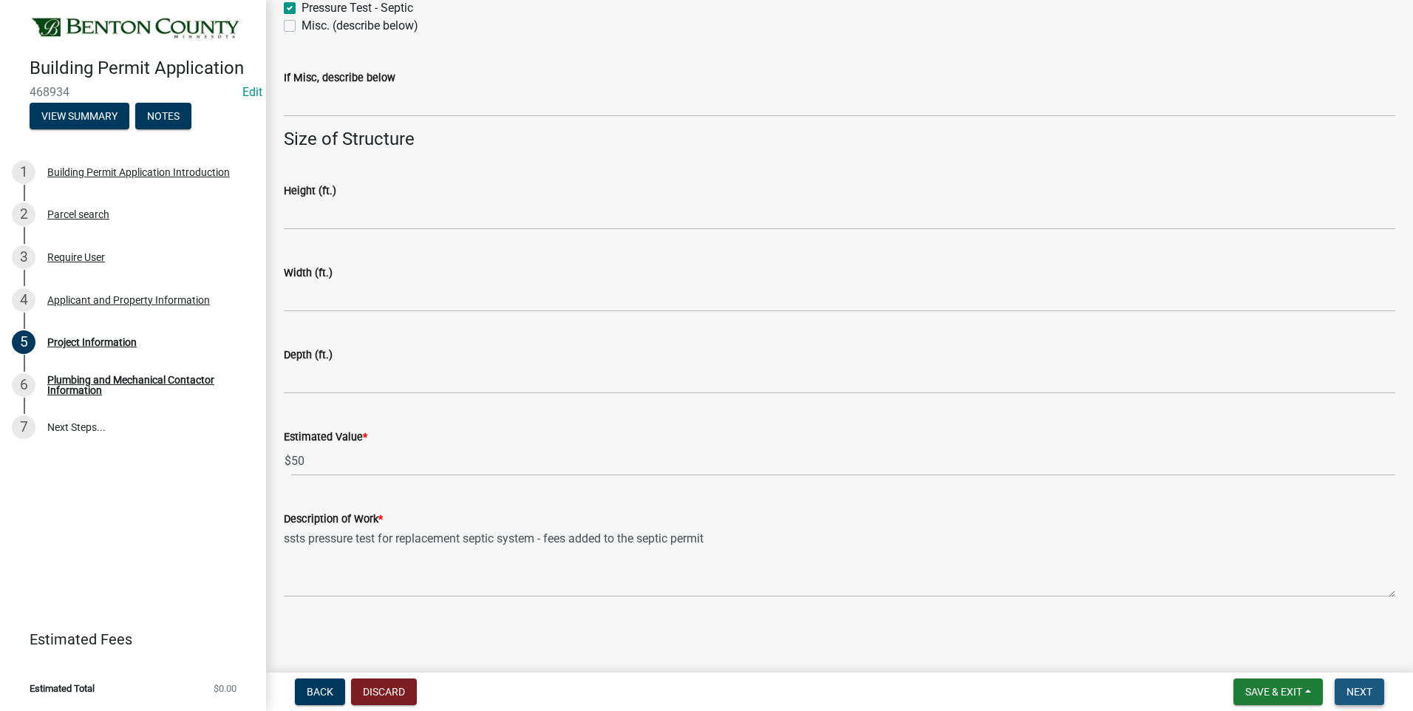
click at [1351, 689] on span "Next" at bounding box center [1360, 692] width 26 height 12
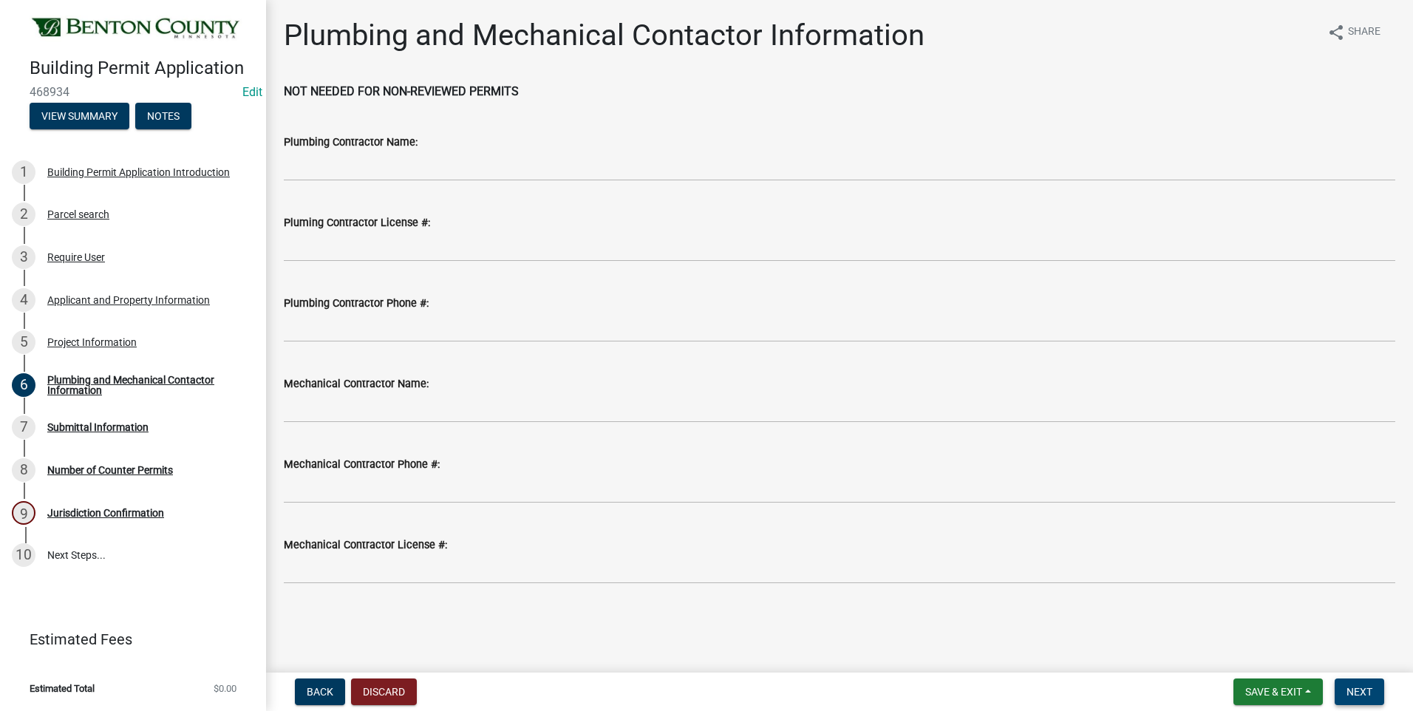
click at [1359, 696] on span "Next" at bounding box center [1360, 692] width 26 height 12
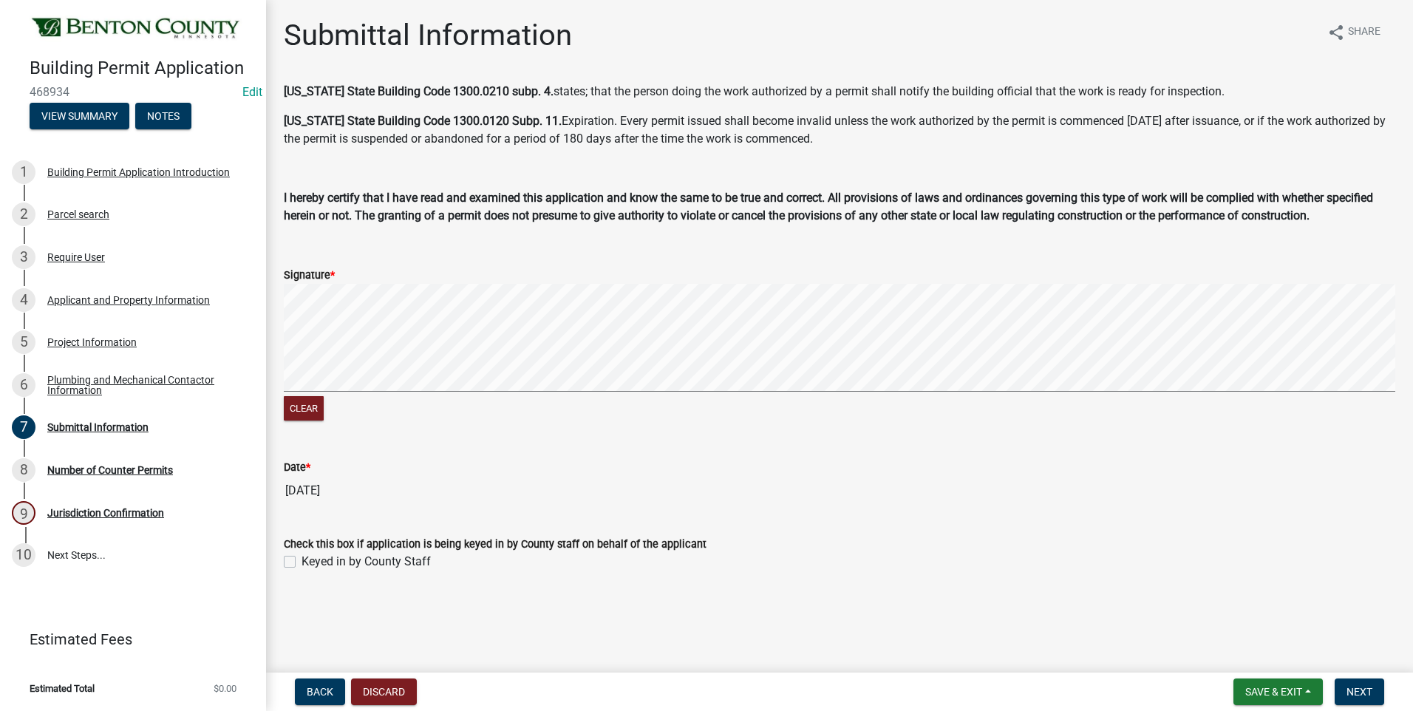
click at [302, 563] on label "Keyed in by County Staff" at bounding box center [366, 562] width 129 height 18
click at [302, 563] on input "Keyed in by County Staff" at bounding box center [307, 558] width 10 height 10
checkbox input "true"
click at [1351, 694] on span "Next" at bounding box center [1360, 692] width 26 height 12
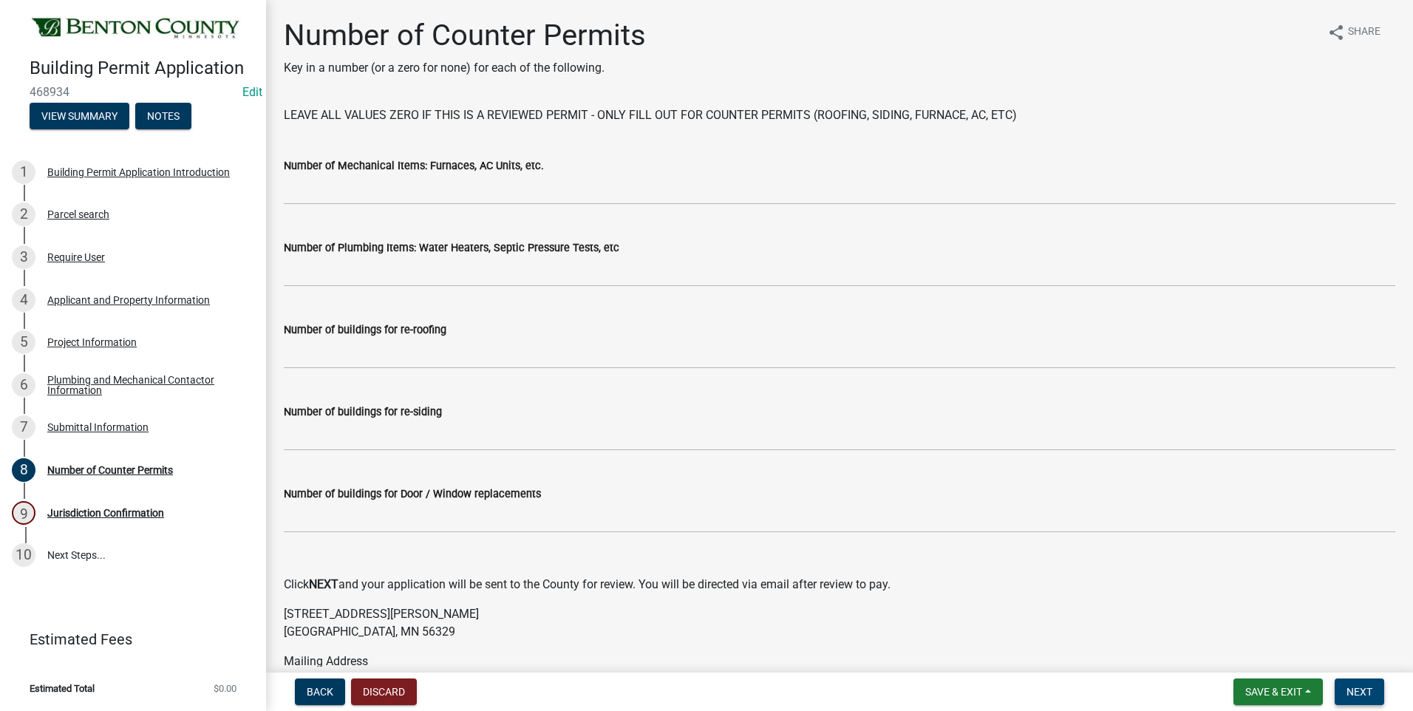
click at [1351, 694] on span "Next" at bounding box center [1360, 692] width 26 height 12
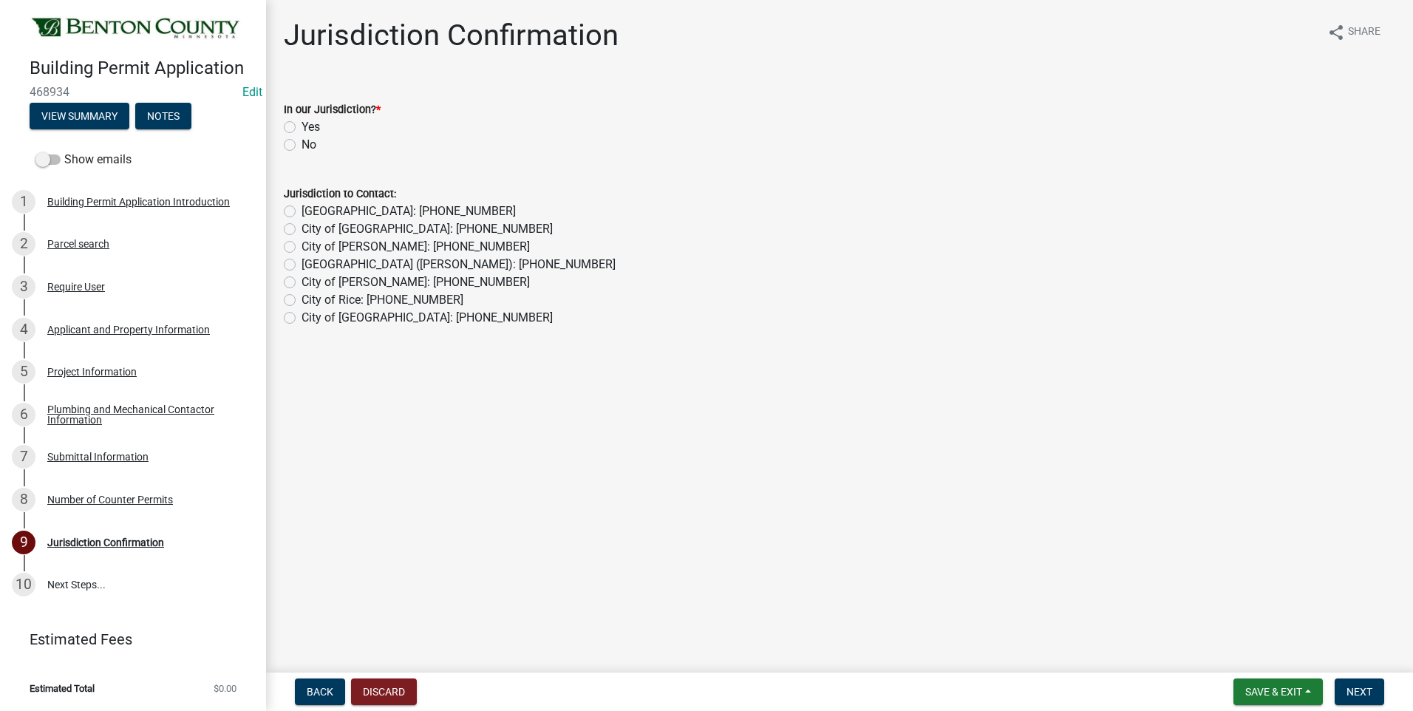
click at [302, 129] on label "Yes" at bounding box center [311, 127] width 18 height 18
click at [302, 128] on input "Yes" at bounding box center [307, 123] width 10 height 10
radio input "true"
click at [1358, 691] on span "Next" at bounding box center [1360, 692] width 26 height 12
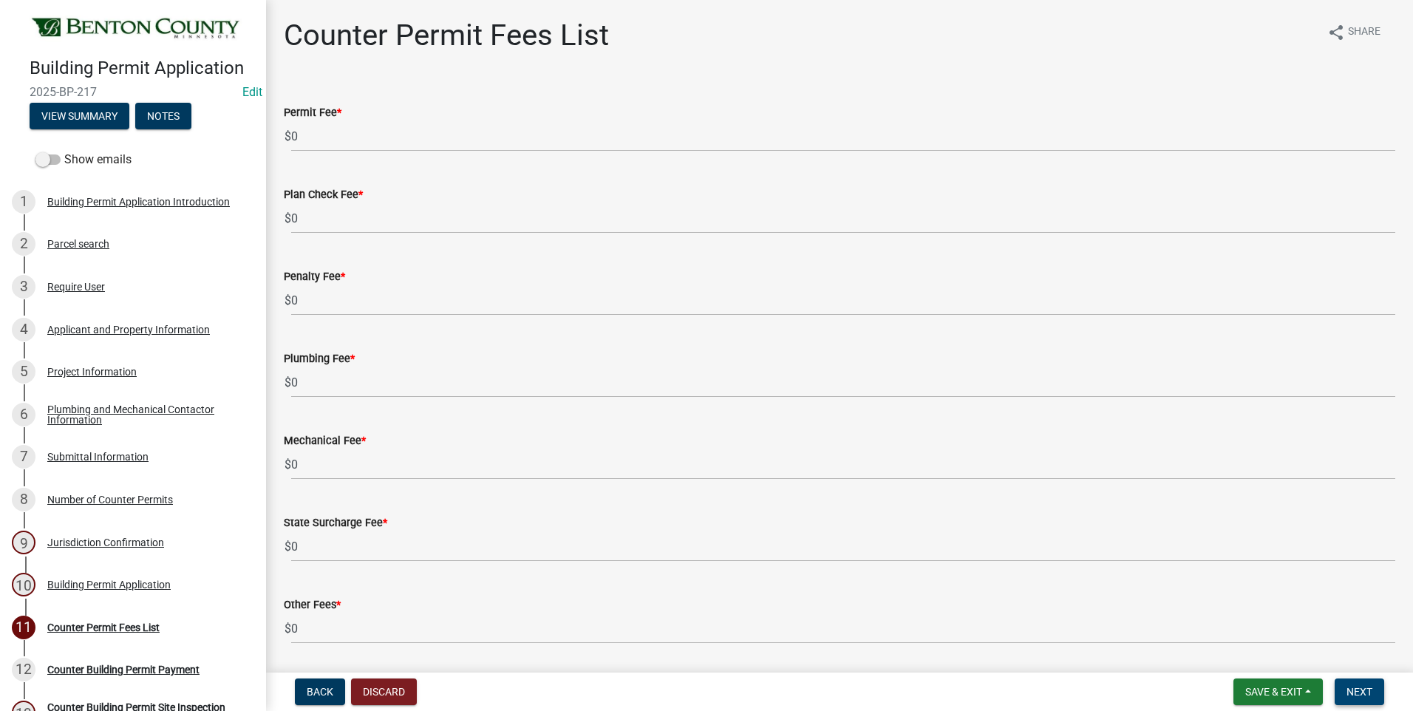
click at [1358, 691] on span "Next" at bounding box center [1360, 692] width 26 height 12
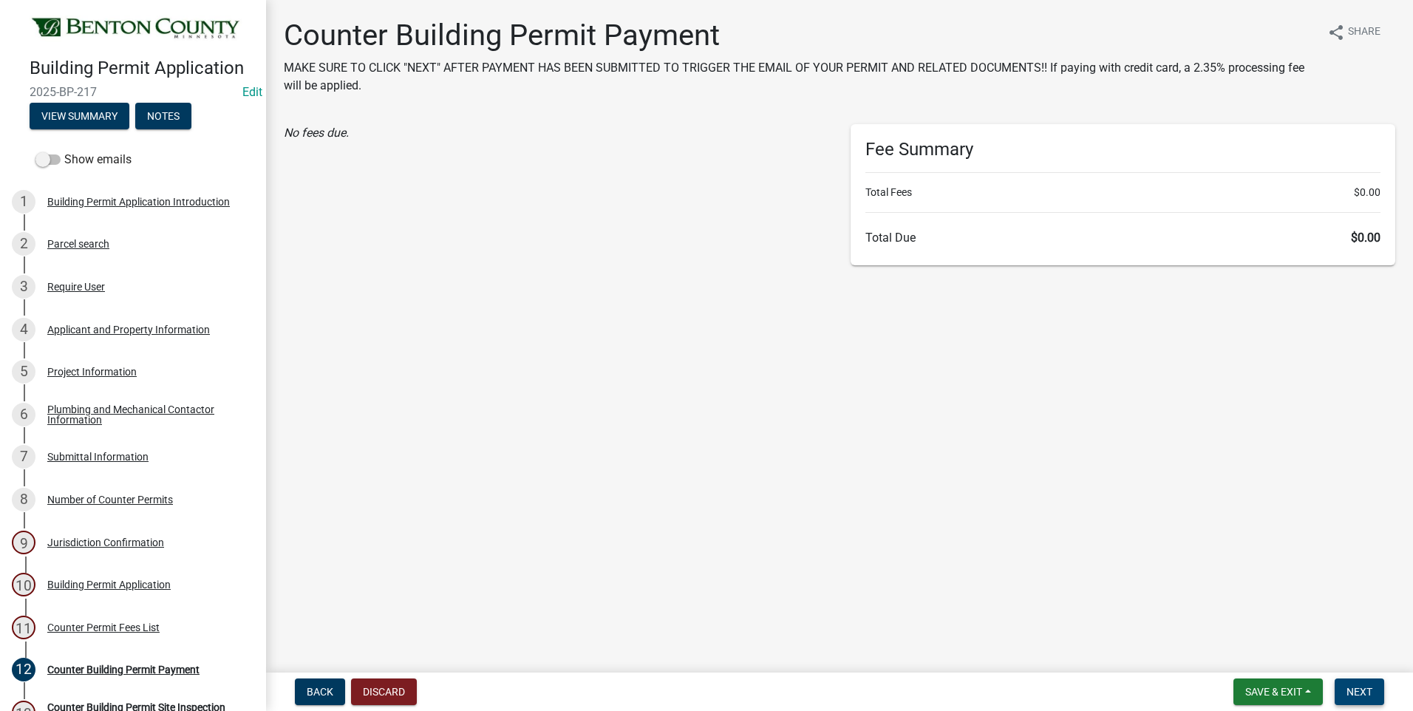
click at [1358, 691] on span "Next" at bounding box center [1360, 692] width 26 height 12
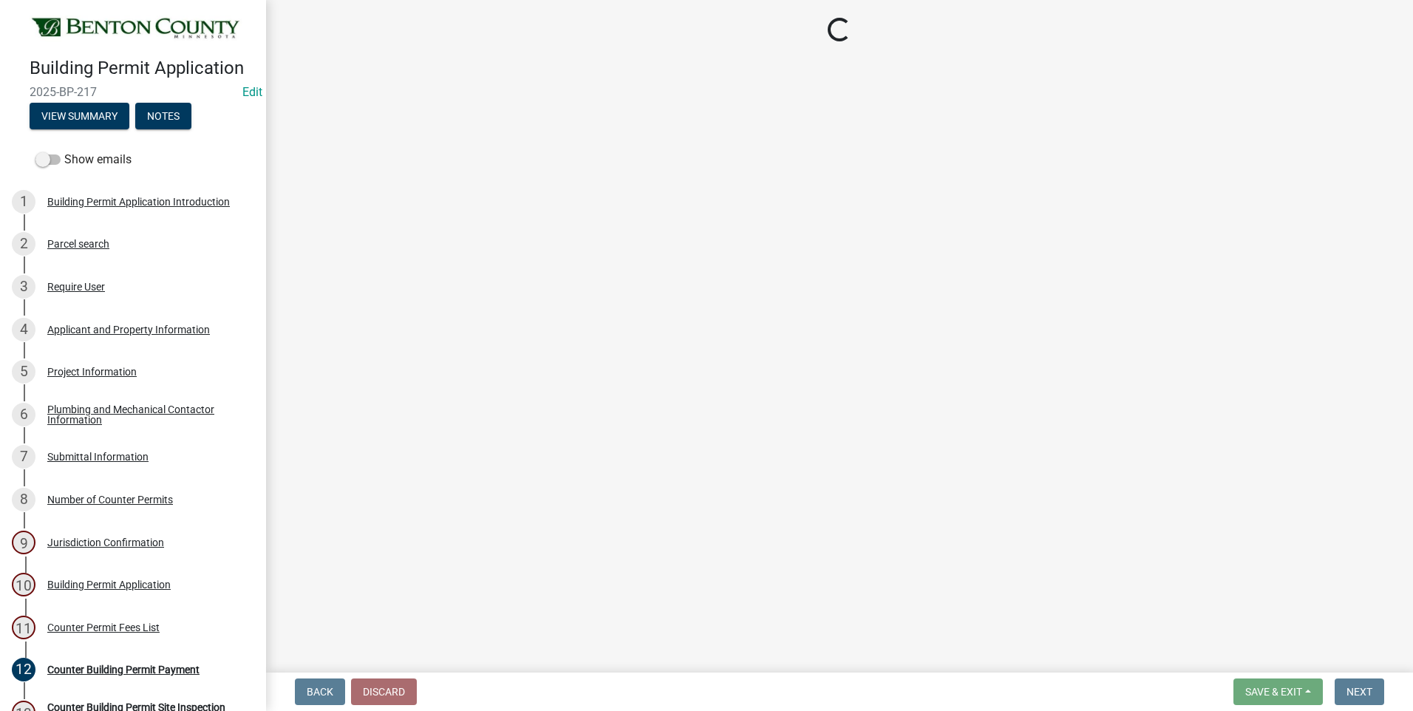
select select "17bfa135-5610-45df-8ce7-87530b7d86d4"
